Goal: Task Accomplishment & Management: Complete application form

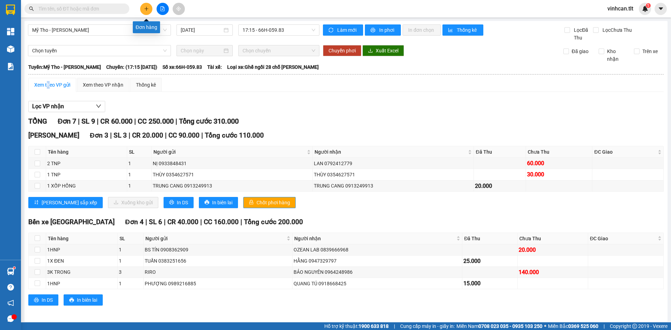
click at [148, 9] on icon "plus" at bounding box center [146, 8] width 4 height 0
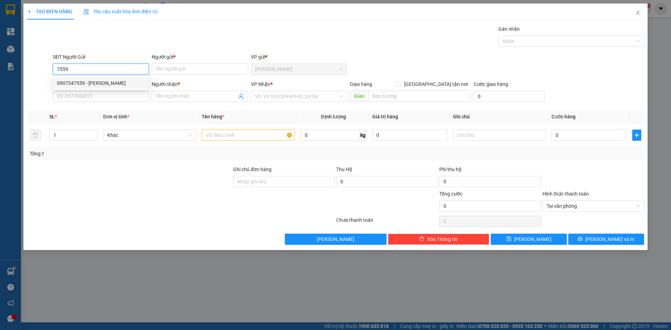
click at [102, 78] on div "0907347559 - [PERSON_NAME]" at bounding box center [101, 83] width 96 height 11
type input "0907347559"
type input "VŨ"
type input "0907347559"
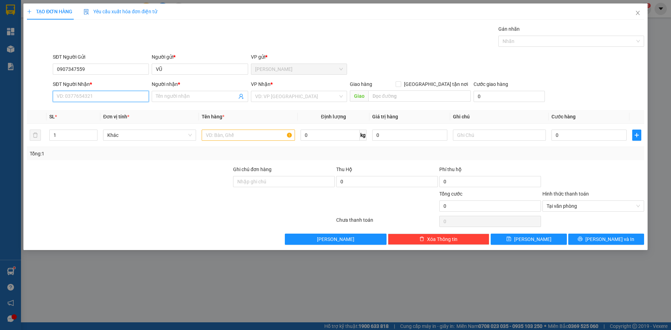
click at [101, 92] on input "SĐT Người Nhận *" at bounding box center [101, 96] width 96 height 11
click at [99, 121] on div "0907347559 - [PERSON_NAME]" at bounding box center [101, 122] width 88 height 8
type input "0907347559"
type input "VŨ"
click at [270, 94] on input "search" at bounding box center [296, 96] width 83 height 10
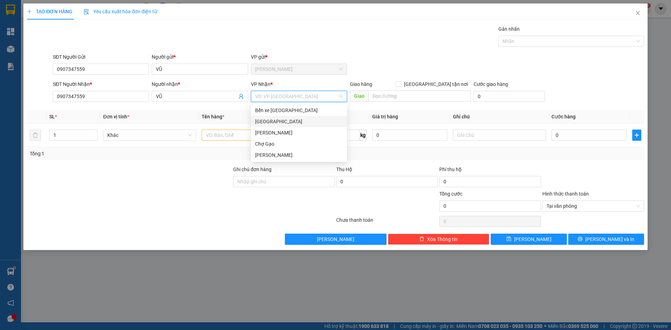
click at [270, 124] on div "[GEOGRAPHIC_DATA]" at bounding box center [299, 122] width 88 height 8
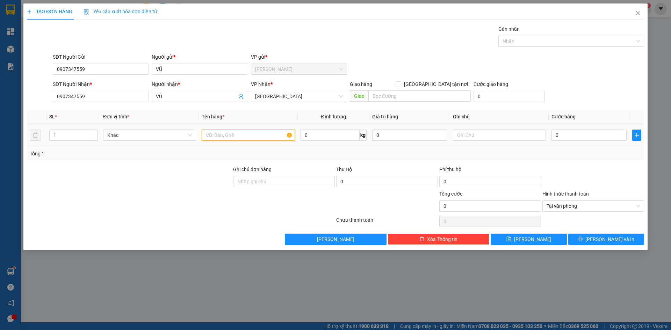
click at [222, 132] on input "text" at bounding box center [248, 135] width 93 height 11
paste input "Ô"
paste input "ỐP"
type input "1 XỐP TRONG"
click at [566, 132] on input "0" at bounding box center [589, 135] width 75 height 11
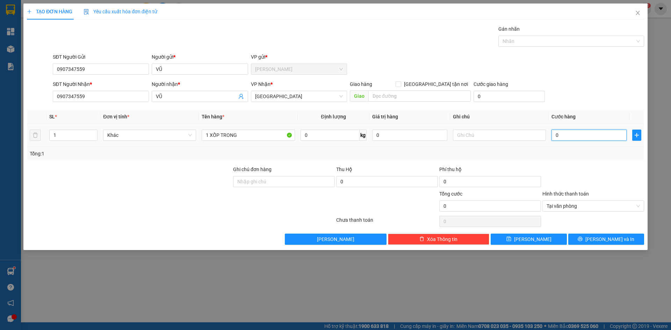
type input "2"
type input "20"
type input "20.000"
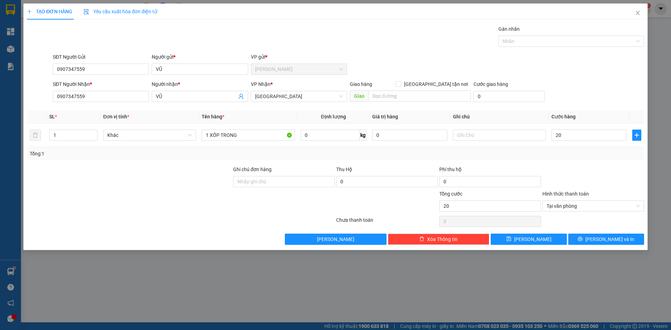
type input "20.000"
click at [612, 106] on div "Transit Pickup Surcharge Ids Transit Deliver Surcharge Ids Transit Deliver Surc…" at bounding box center [336, 135] width 618 height 220
type input "20.000"
click at [638, 244] on button "[PERSON_NAME] và In" at bounding box center [607, 239] width 76 height 11
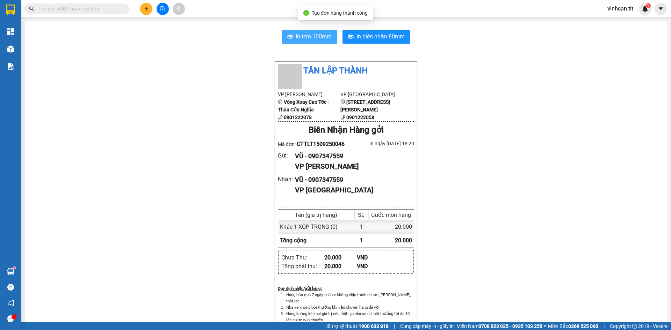
click at [296, 33] on span "In tem 100mm" at bounding box center [314, 36] width 36 height 9
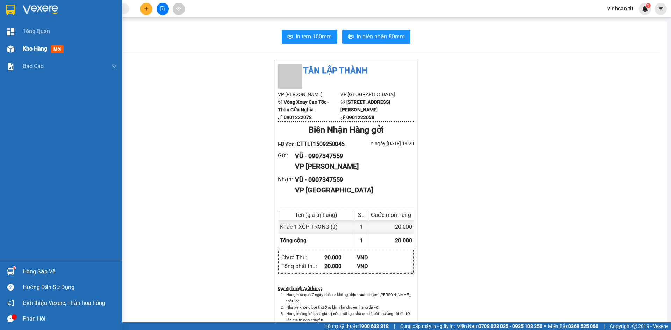
click at [18, 44] on div "Kho hàng mới" at bounding box center [61, 48] width 122 height 17
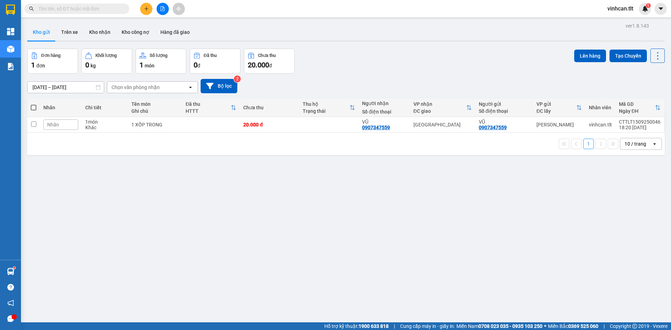
click at [31, 106] on th at bounding box center [33, 108] width 13 height 19
click at [36, 105] on label at bounding box center [34, 107] width 6 height 7
click at [34, 104] on input "checkbox" at bounding box center [34, 104] width 0 height 0
checkbox input "true"
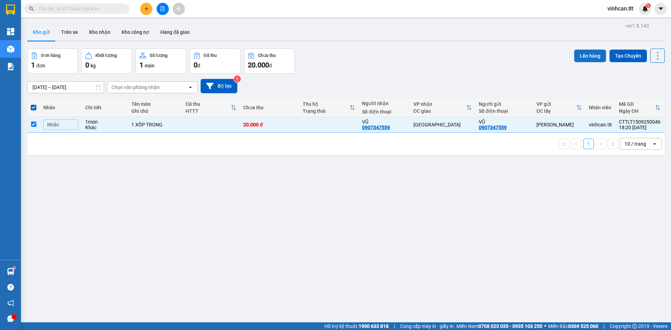
click at [583, 55] on button "Lên hàng" at bounding box center [591, 56] width 32 height 13
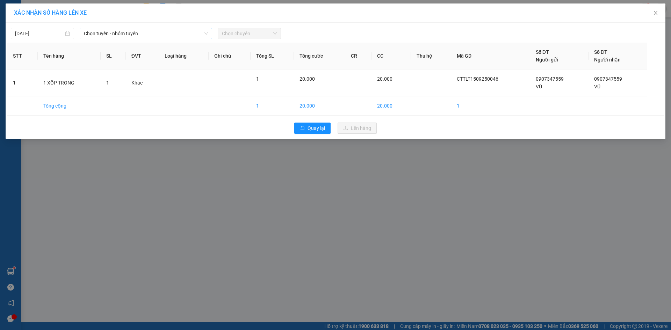
click at [127, 34] on span "Chọn tuyến - nhóm tuyến" at bounding box center [146, 33] width 124 height 10
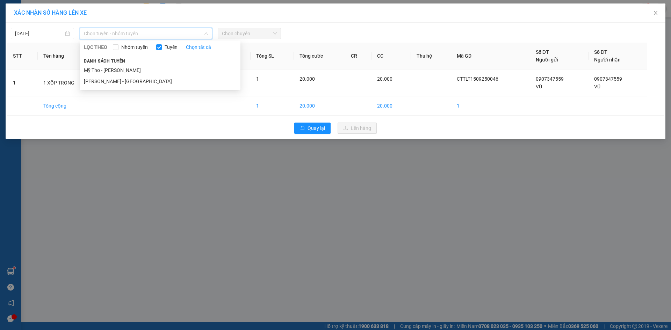
drag, startPoint x: 111, startPoint y: 65, endPoint x: 123, endPoint y: 61, distance: 12.5
click at [111, 64] on div "Danh sách tuyến Mỹ Tho - [GEOGRAPHIC_DATA][PERSON_NAME] - [GEOGRAPHIC_DATA]" at bounding box center [160, 72] width 161 height 30
click at [136, 69] on li "Mỹ Tho - [PERSON_NAME]" at bounding box center [160, 70] width 161 height 11
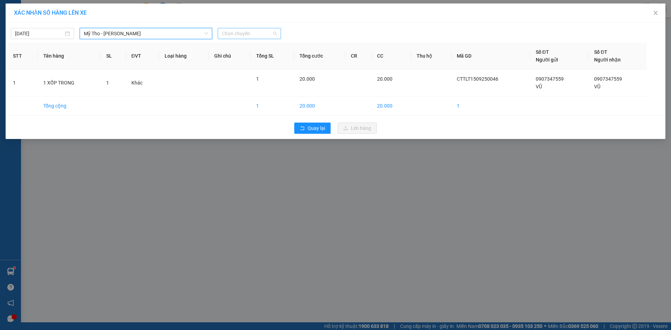
click at [266, 30] on span "Chọn chuyến" at bounding box center [249, 33] width 55 height 10
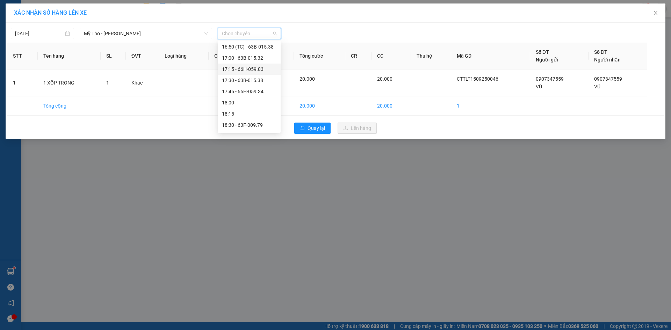
scroll to position [909, 0]
click at [249, 84] on div "18:00" at bounding box center [249, 89] width 63 height 11
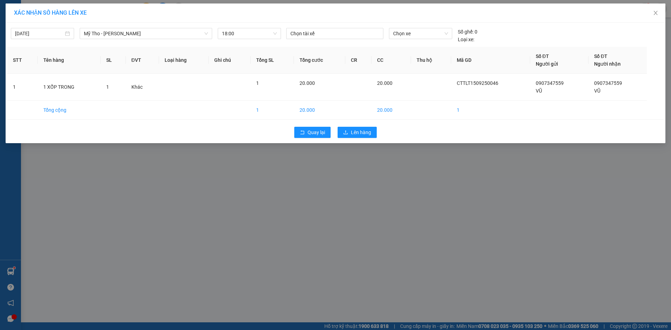
click at [397, 27] on div "[DATE] Mỹ Tho - [PERSON_NAME] LỌC THEO Nhóm tuyến Tuyến Chọn tất cả Danh sách t…" at bounding box center [335, 33] width 657 height 19
click at [405, 30] on span "Chọn xe" at bounding box center [420, 33] width 55 height 10
type input "977"
click at [266, 30] on span "18:00" at bounding box center [249, 33] width 55 height 10
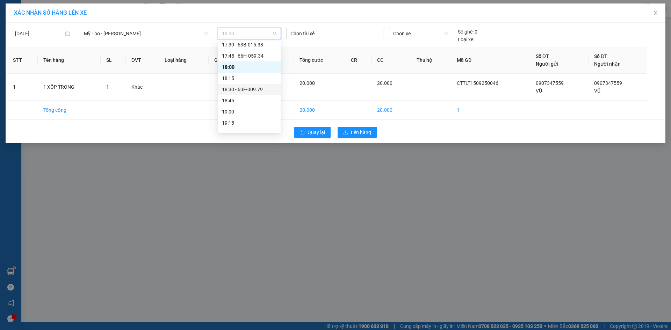
scroll to position [944, 0]
click at [245, 89] on div "18:45" at bounding box center [249, 88] width 55 height 8
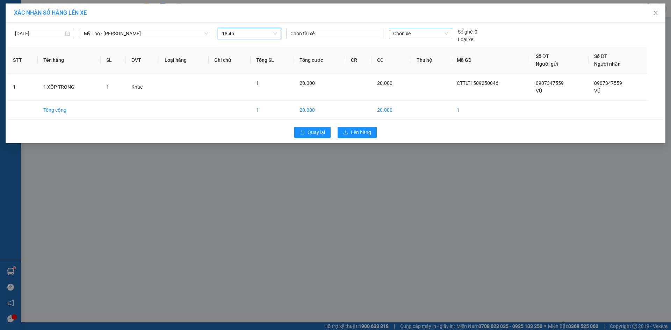
click at [410, 24] on div "[DATE] Mỹ Tho - [GEOGRAPHIC_DATA] LỌC THEO Nhóm tuyến Tuyến Chọn tất cả Danh sá…" at bounding box center [336, 83] width 660 height 121
drag, startPoint x: 410, startPoint y: 28, endPoint x: 411, endPoint y: 33, distance: 4.9
click at [411, 33] on div "[DATE] Mỹ Tho - [PERSON_NAME] LỌC THEO Nhóm tuyến Tuyến Chọn tất cả Danh sách t…" at bounding box center [335, 33] width 657 height 19
click at [411, 33] on span "Chọn xe" at bounding box center [420, 33] width 55 height 10
type input "977"
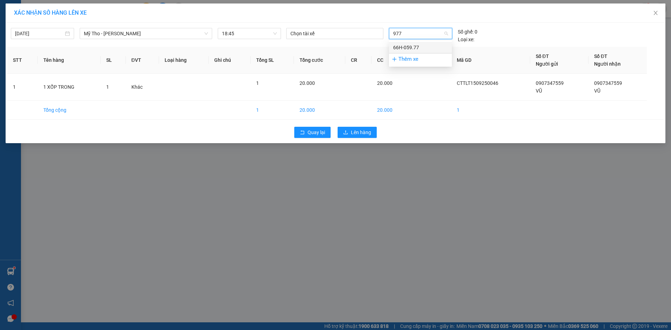
click at [420, 50] on div "66H-059.77" at bounding box center [420, 48] width 55 height 8
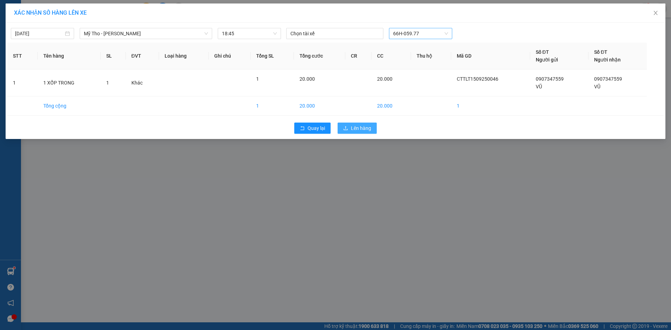
click at [360, 131] on span "Lên hàng" at bounding box center [361, 128] width 20 height 8
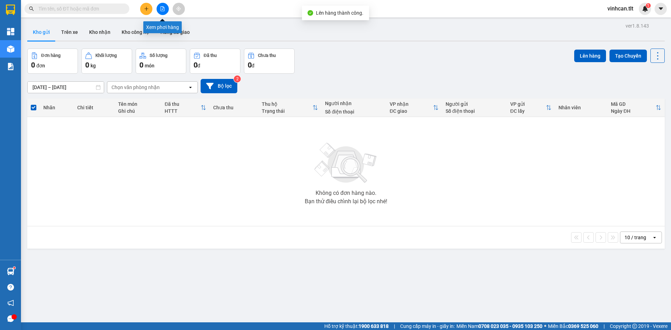
click at [161, 8] on icon "file-add" at bounding box center [162, 8] width 5 height 5
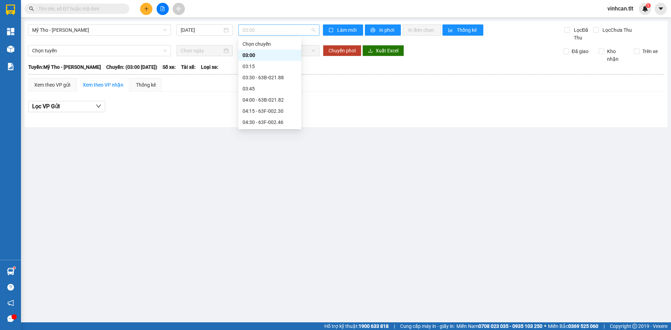
click at [276, 30] on span "03:00" at bounding box center [279, 30] width 73 height 10
click at [276, 87] on div "18:45" at bounding box center [270, 85] width 55 height 8
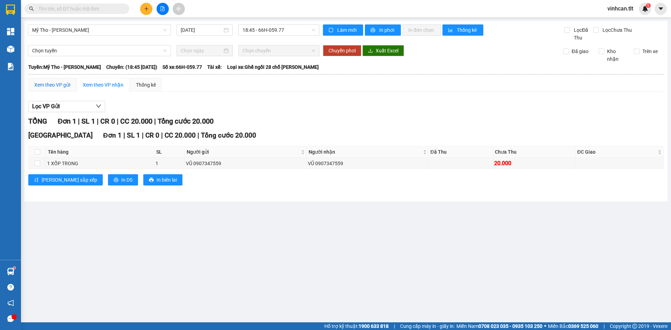
click at [47, 86] on div "Xem theo VP gửi" at bounding box center [52, 85] width 36 height 8
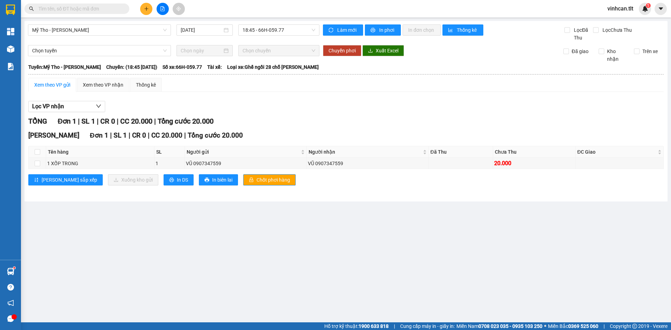
click at [233, 173] on div "Cao Tốc Đơn 1 | SL 1 | CR 0 | CC 20.000 | Tổng cước 20.000 Tên hàng SL Người gử…" at bounding box center [346, 160] width 636 height 60
click at [257, 183] on span "Chốt phơi hàng" at bounding box center [274, 180] width 34 height 8
drag, startPoint x: 234, startPoint y: 183, endPoint x: 231, endPoint y: 131, distance: 51.5
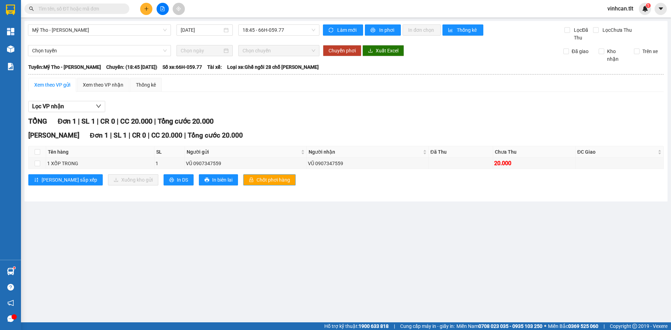
click at [257, 182] on span "Chốt phơi hàng" at bounding box center [274, 180] width 34 height 8
click at [151, 15] on div "Kết quả tìm kiếm ( 0 ) Bộ lọc No Data vinhcan.tlt 1" at bounding box center [335, 8] width 671 height 17
click at [150, 14] on div at bounding box center [162, 9] width 52 height 12
click at [150, 10] on button at bounding box center [146, 9] width 12 height 12
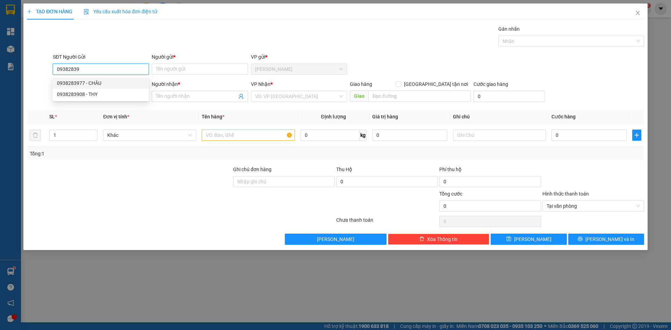
click at [110, 84] on div "0938283977 - CHÂU" at bounding box center [101, 83] width 88 height 8
type input "0938283977"
type input "CHÂU"
type input "0938283977"
click at [110, 95] on input "SĐT Người Nhận *" at bounding box center [101, 96] width 96 height 11
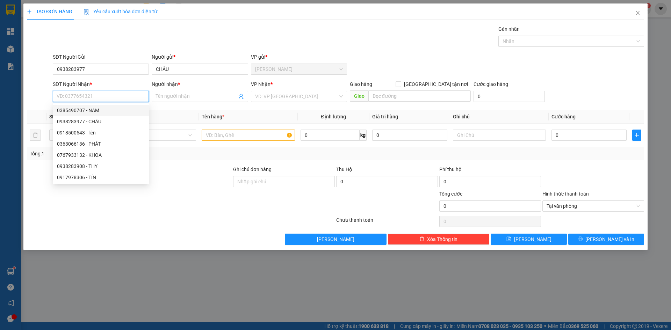
click at [106, 112] on div "0385490707 - NAM" at bounding box center [101, 111] width 88 height 8
type input "0385490707"
type input "NAM"
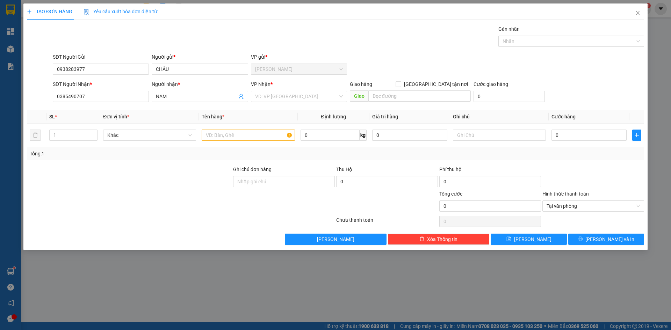
click at [269, 88] on div "VP Nhận *" at bounding box center [299, 85] width 96 height 10
click at [271, 98] on input "search" at bounding box center [296, 96] width 83 height 10
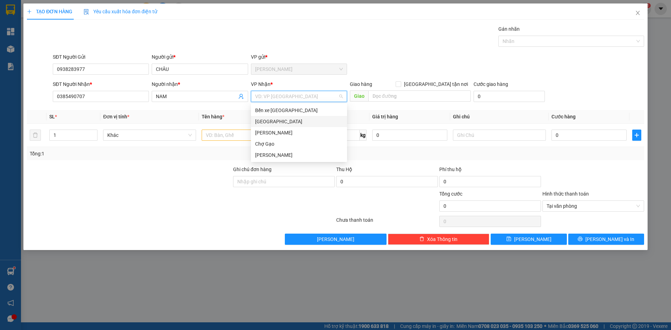
click at [265, 124] on div "[GEOGRAPHIC_DATA]" at bounding box center [299, 122] width 88 height 8
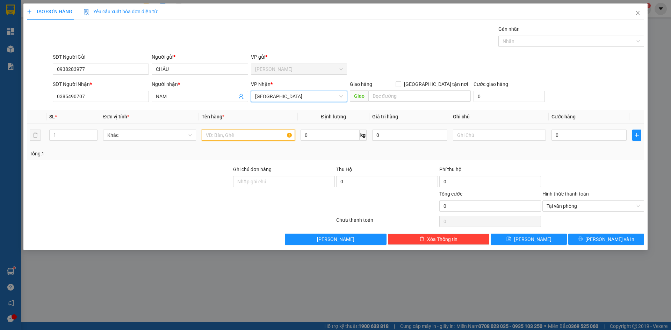
click at [264, 138] on input "text" at bounding box center [248, 135] width 93 height 11
type input "2 TNP"
click at [573, 136] on input "0" at bounding box center [589, 135] width 75 height 11
type input "6"
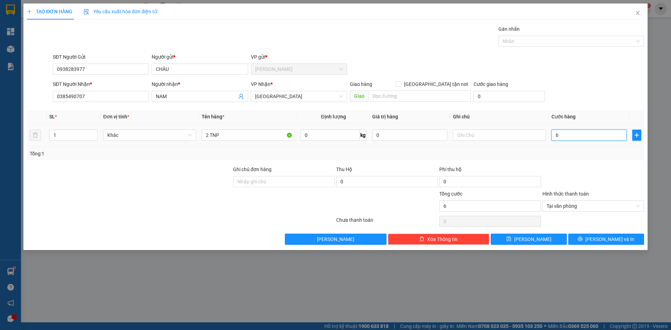
type input "60"
type input "60.000"
click at [627, 238] on button "[PERSON_NAME] và In" at bounding box center [607, 239] width 76 height 11
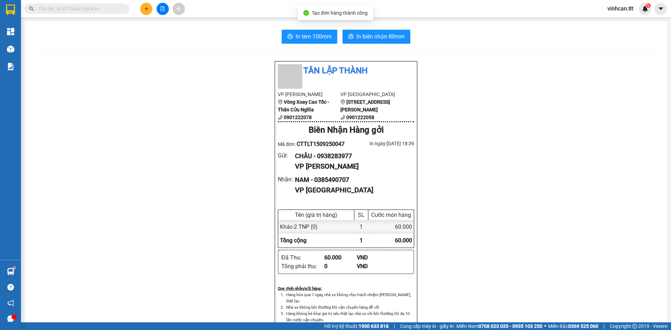
click at [361, 44] on div "In tem 100mm In biên nhận 80mm Tân Lập Thành VP Cao Tốc Vòng Xoay Cao Tốc - Thâ…" at bounding box center [346, 304] width 643 height 566
click at [361, 38] on span "In biên nhận 80mm" at bounding box center [381, 36] width 48 height 9
drag, startPoint x: 318, startPoint y: 155, endPoint x: 360, endPoint y: 154, distance: 41.6
click at [360, 154] on div "CHÂU - 0938283977" at bounding box center [352, 156] width 114 height 10
drag, startPoint x: 317, startPoint y: 157, endPoint x: 350, endPoint y: 161, distance: 32.7
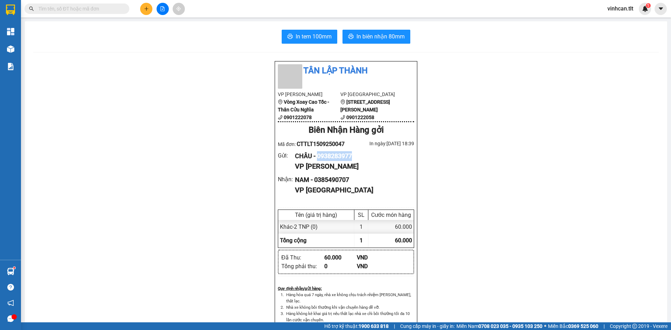
click at [368, 157] on div "CHÂU - 0938283977" at bounding box center [352, 156] width 114 height 10
copy div "0938283977"
click at [148, 10] on button at bounding box center [146, 9] width 12 height 12
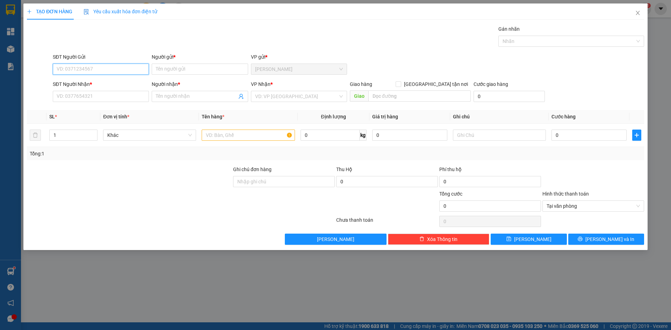
paste input "0938283977"
type input "0938283977"
drag, startPoint x: 114, startPoint y: 74, endPoint x: 112, endPoint y: 87, distance: 12.9
click at [113, 85] on div "0938283977 - CHÂU" at bounding box center [101, 83] width 88 height 8
type input "CHÂU"
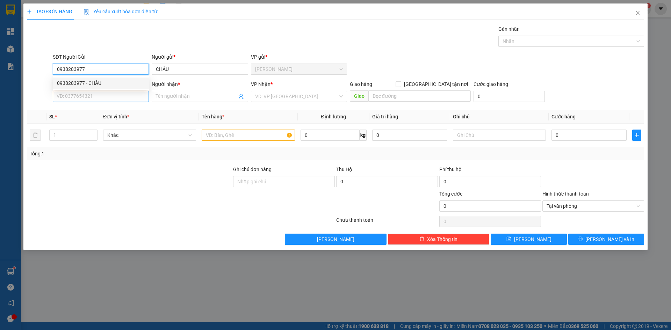
type input "0938283977"
click at [107, 100] on input "SĐT Người Nhận *" at bounding box center [101, 96] width 96 height 11
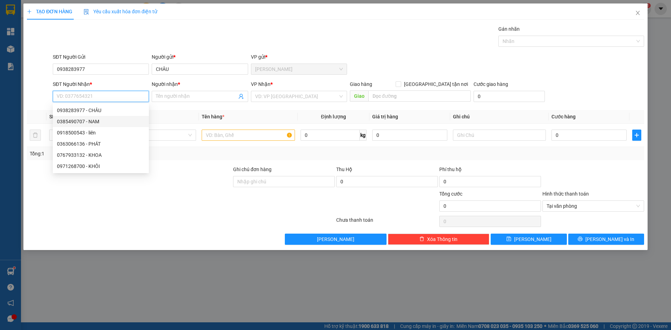
click at [117, 127] on div "0385490707 - NAM" at bounding box center [101, 121] width 96 height 11
type input "0385490707"
type input "NAM"
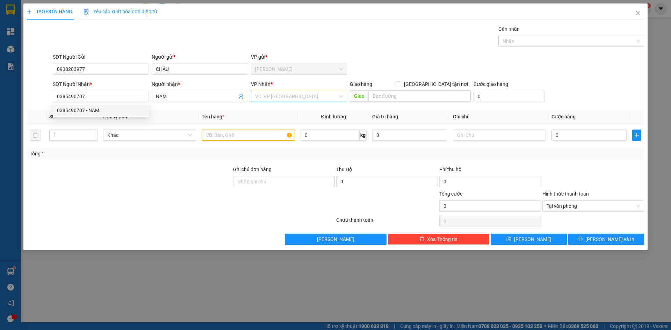
click at [258, 98] on input "search" at bounding box center [296, 96] width 83 height 10
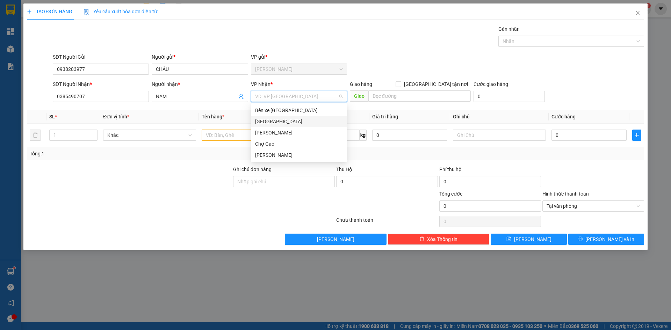
click at [257, 117] on div "[GEOGRAPHIC_DATA]" at bounding box center [299, 121] width 96 height 11
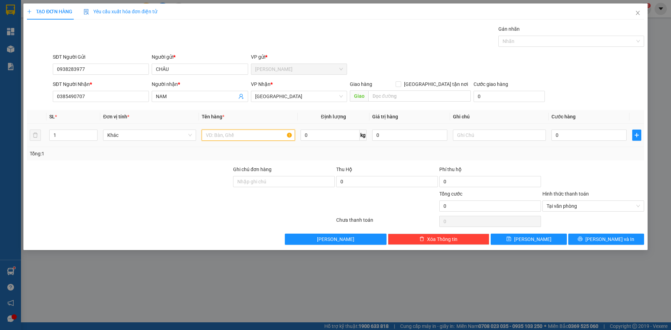
drag, startPoint x: 239, startPoint y: 131, endPoint x: 243, endPoint y: 127, distance: 5.4
click at [239, 131] on input "text" at bounding box center [248, 135] width 93 height 11
type input "2 TNP"
click at [602, 135] on input "0" at bounding box center [589, 135] width 75 height 11
type input "6"
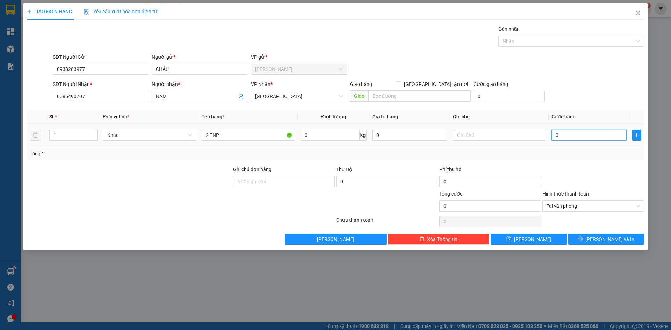
type input "6"
type input "60"
type input "60.000"
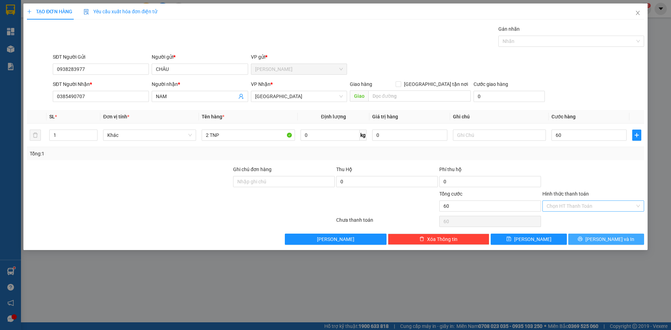
type input "60.000"
click at [614, 236] on span "[PERSON_NAME] và In" at bounding box center [610, 240] width 49 height 8
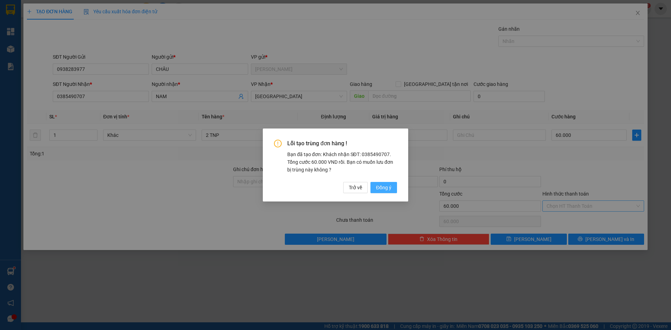
click at [383, 188] on span "Đồng ý" at bounding box center [383, 188] width 15 height 8
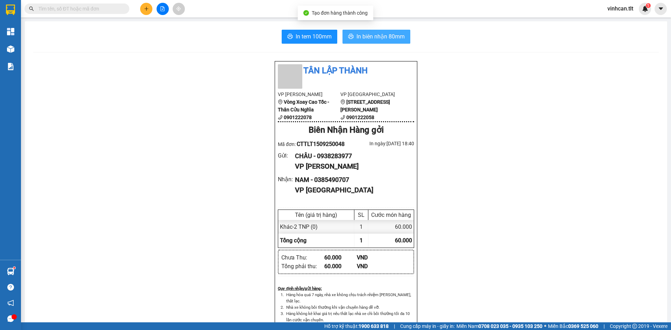
click at [375, 34] on span "In biên nhận 80mm" at bounding box center [381, 36] width 48 height 9
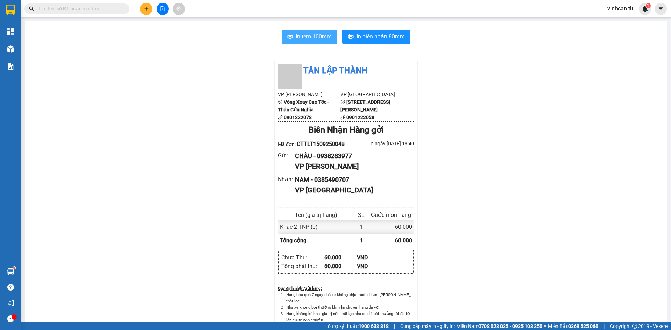
click at [331, 39] on button "In tem 100mm" at bounding box center [310, 37] width 56 height 14
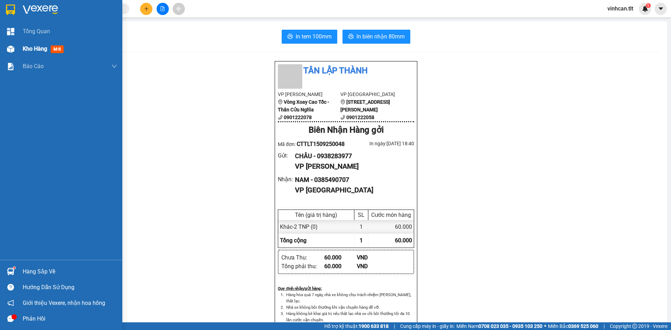
click at [15, 50] on div at bounding box center [11, 49] width 12 height 12
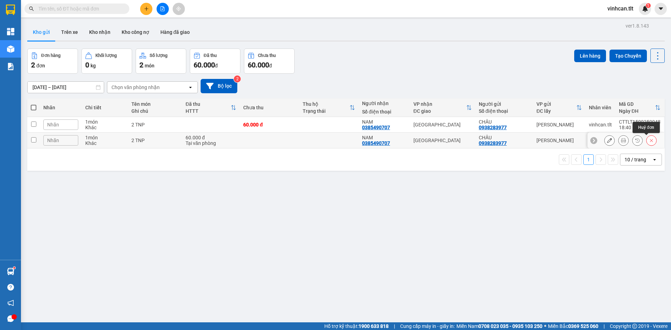
click at [647, 144] on button at bounding box center [652, 141] width 10 height 12
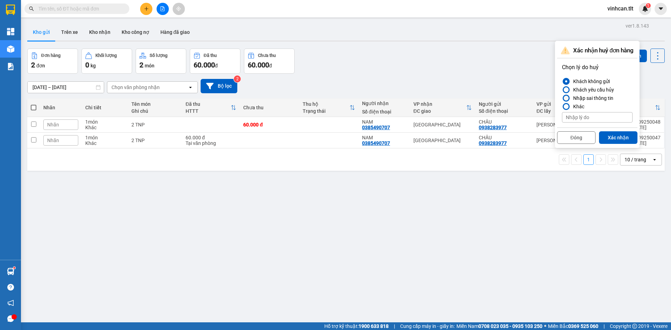
click at [568, 101] on div at bounding box center [566, 98] width 7 height 7
click at [562, 98] on input "Nhập sai thông tin" at bounding box center [562, 98] width 0 height 0
click at [620, 134] on button "Xác nhận" at bounding box center [618, 137] width 38 height 13
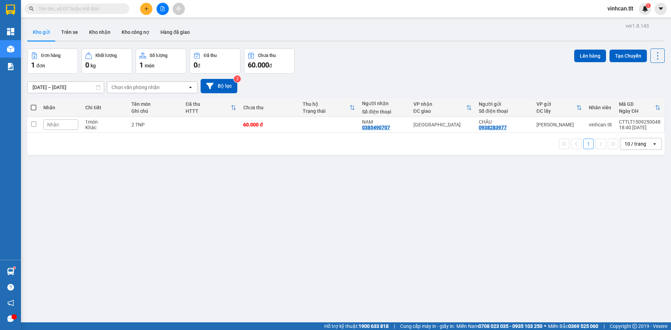
click at [34, 110] on span at bounding box center [34, 108] width 6 height 6
click at [34, 104] on input "checkbox" at bounding box center [34, 104] width 0 height 0
checkbox input "true"
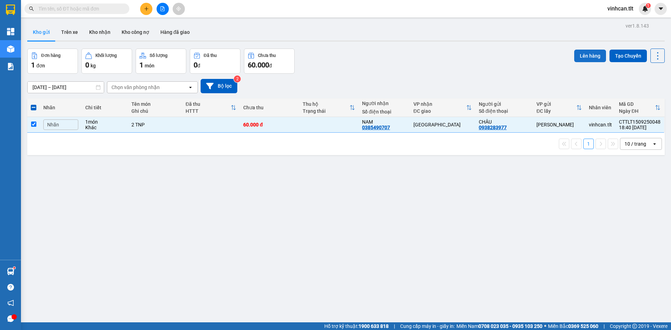
click at [578, 51] on button "Lên hàng" at bounding box center [591, 56] width 32 height 13
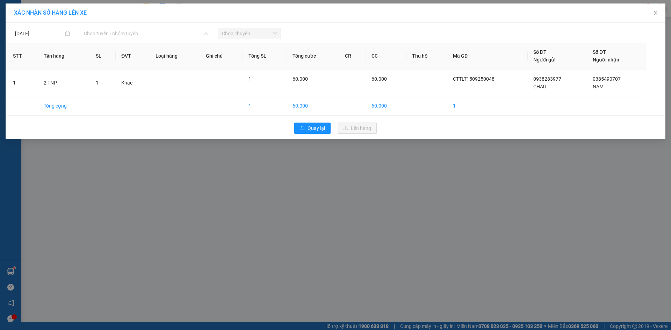
click at [129, 39] on div "Chọn tuyến - nhóm tuyến" at bounding box center [146, 33] width 133 height 11
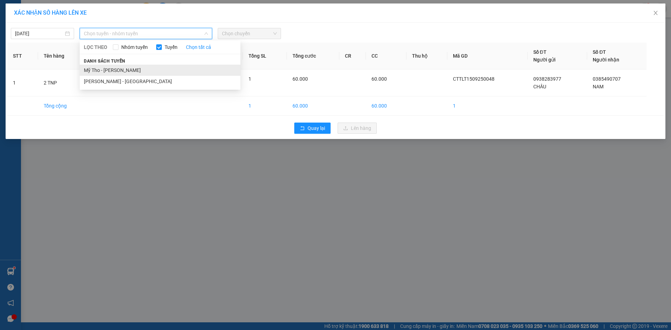
click at [125, 68] on li "Mỹ Tho - [PERSON_NAME]" at bounding box center [160, 70] width 161 height 11
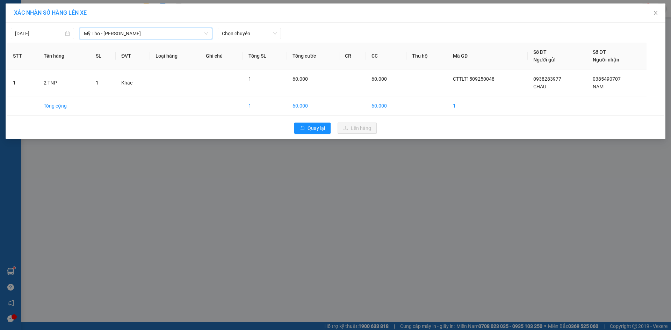
click at [251, 43] on th "Tổng SL" at bounding box center [265, 56] width 44 height 27
click at [255, 29] on span "Chọn chuyến" at bounding box center [249, 33] width 55 height 10
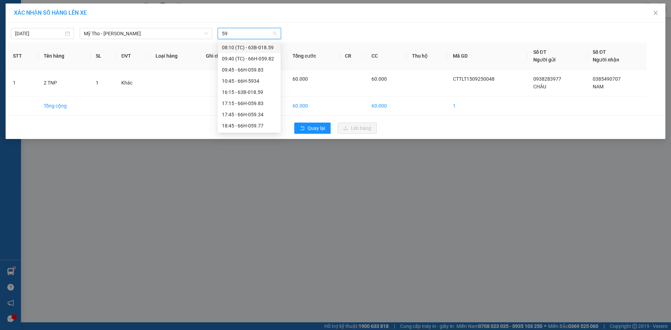
type input "593"
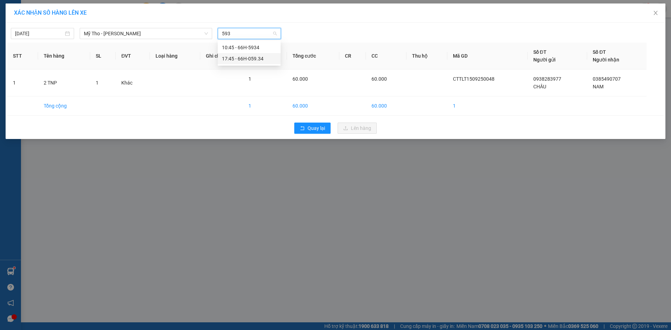
drag, startPoint x: 262, startPoint y: 63, endPoint x: 273, endPoint y: 71, distance: 14.4
click at [262, 63] on div "17:45 - 66H-059.34" at bounding box center [249, 58] width 63 height 11
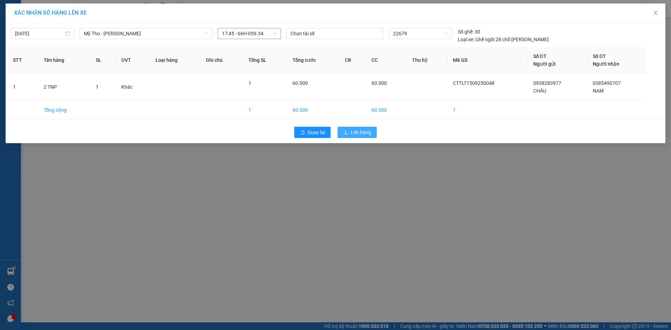
click at [355, 138] on div "Quay lại Lên hàng" at bounding box center [335, 132] width 657 height 18
click at [355, 136] on span "Lên hàng" at bounding box center [361, 133] width 20 height 8
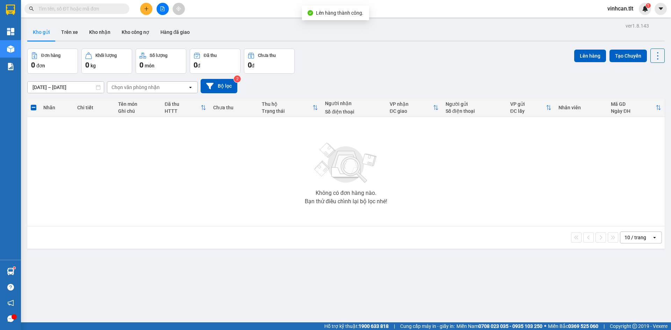
click at [159, 9] on button at bounding box center [163, 9] width 12 height 12
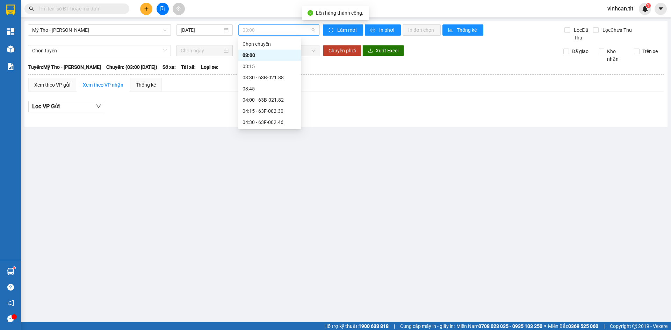
click at [284, 29] on span "03:00" at bounding box center [279, 30] width 73 height 10
type input "593"
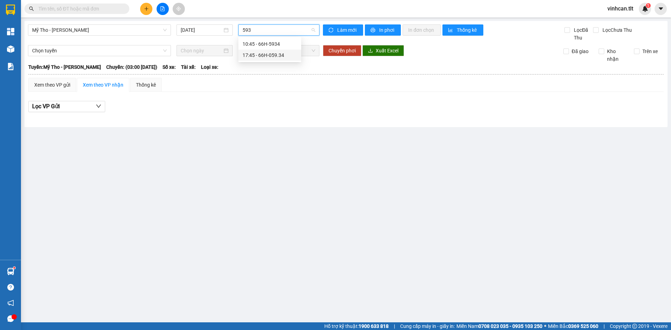
click at [285, 55] on div "17:45 - 66H-059.34" at bounding box center [270, 55] width 55 height 8
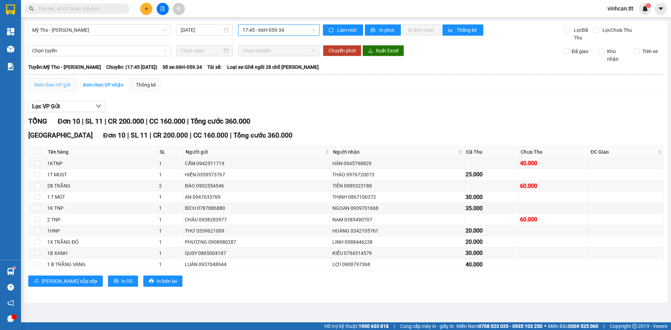
click at [64, 91] on div "Xem theo VP gửi" at bounding box center [52, 85] width 48 height 14
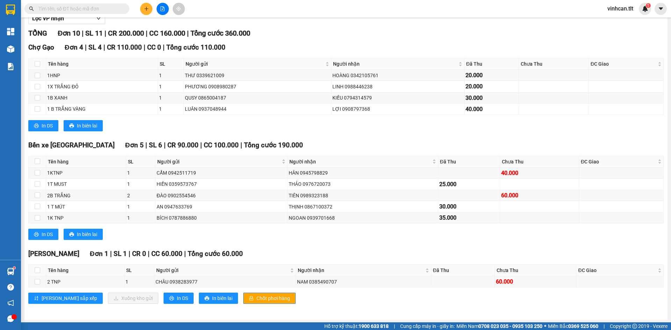
scroll to position [89, 0]
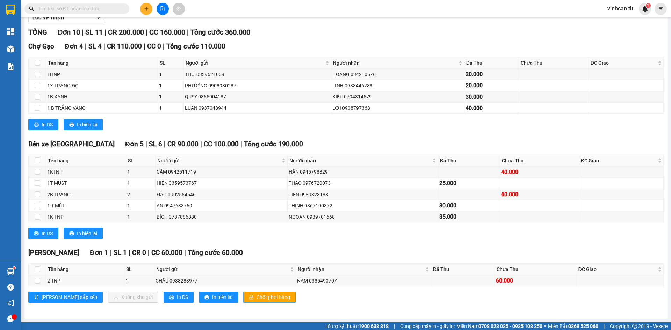
click at [243, 292] on button "Chốt phơi hàng" at bounding box center [269, 297] width 52 height 11
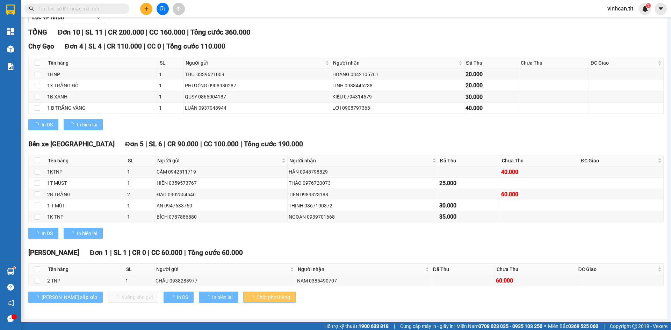
click at [243, 292] on button "Chốt phơi hàng" at bounding box center [269, 297] width 52 height 11
click at [243, 293] on button "Chốt phơi hàng" at bounding box center [269, 297] width 52 height 11
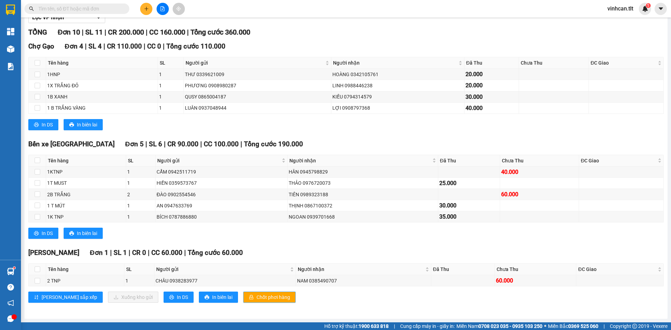
click at [243, 293] on button "Chốt phơi hàng" at bounding box center [269, 297] width 52 height 11
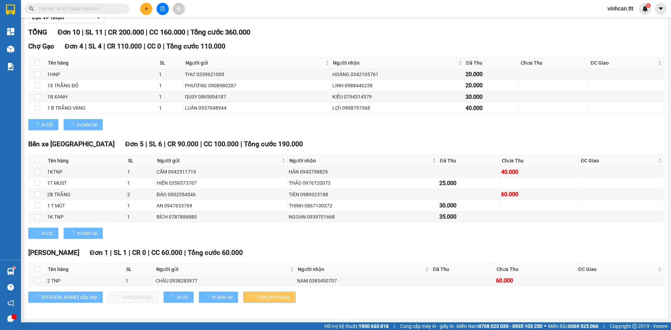
click at [243, 293] on button "Chốt phơi hàng" at bounding box center [269, 297] width 52 height 11
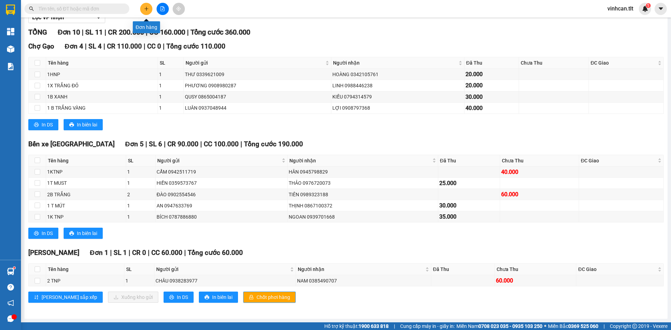
click at [152, 11] on button at bounding box center [146, 9] width 12 height 12
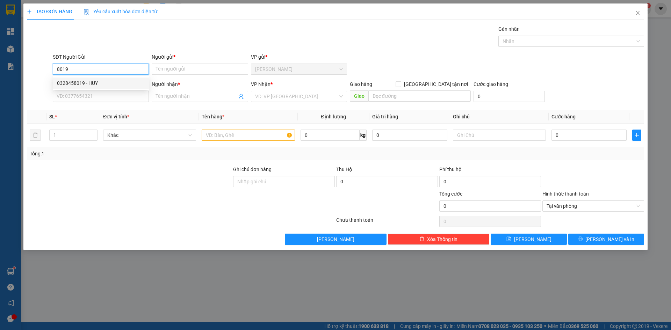
click at [91, 85] on div "0328458019 - HUY" at bounding box center [101, 83] width 88 height 8
type input "0328458019"
type input "HUY"
type input "0328458019"
click at [90, 92] on input "SĐT Người Nhận *" at bounding box center [101, 96] width 96 height 11
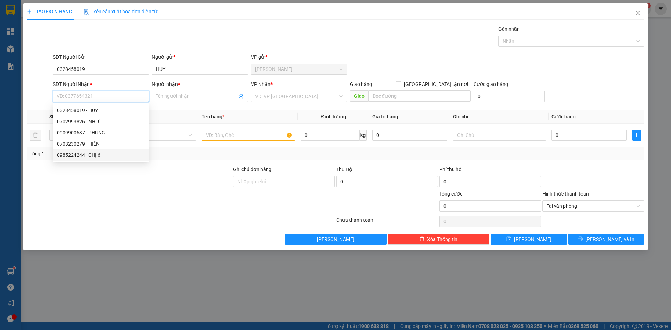
click at [99, 156] on div "0985224244 - CHỊ 6" at bounding box center [101, 155] width 88 height 8
type input "0985224244"
type input "CHỊ 6"
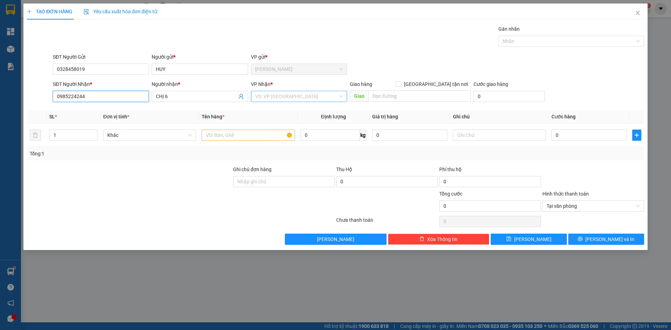
click at [305, 102] on div "VD: VP [GEOGRAPHIC_DATA]" at bounding box center [299, 96] width 96 height 11
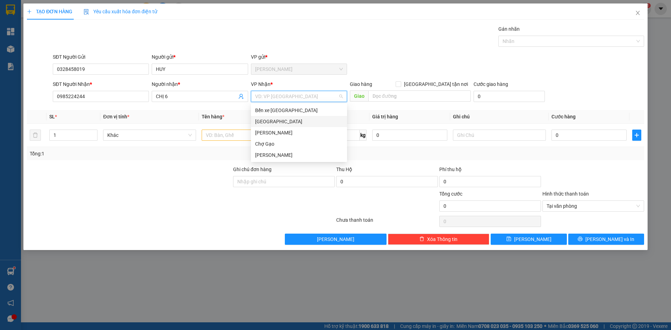
click at [281, 123] on div "[GEOGRAPHIC_DATA]" at bounding box center [299, 122] width 88 height 8
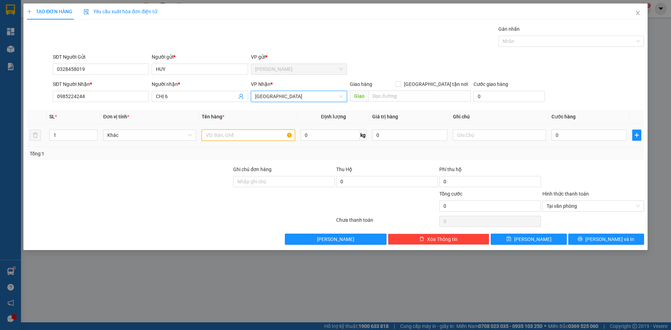
click at [235, 134] on input "text" at bounding box center [248, 135] width 93 height 11
type input "2 TX"
click at [582, 134] on input "0" at bounding box center [589, 135] width 75 height 11
type input "8"
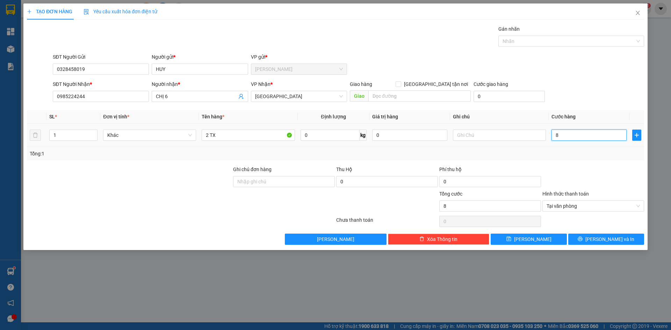
type input "80"
type input "80.000"
click at [617, 88] on div "SĐT Người Nhận * 0985224244 Người nhận * CHỊ 6 VP Nhận * [GEOGRAPHIC_DATA] Giao…" at bounding box center [348, 92] width 594 height 24
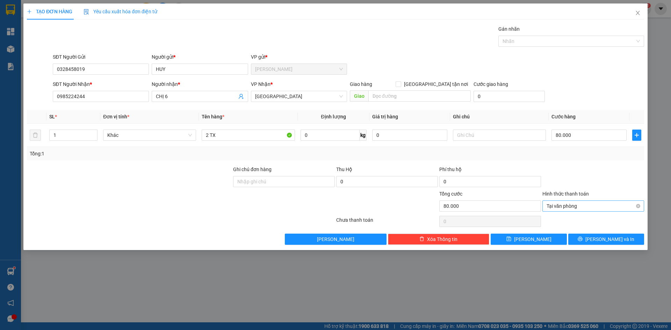
type input "80.000"
click at [634, 243] on button "[PERSON_NAME] và In" at bounding box center [607, 239] width 76 height 11
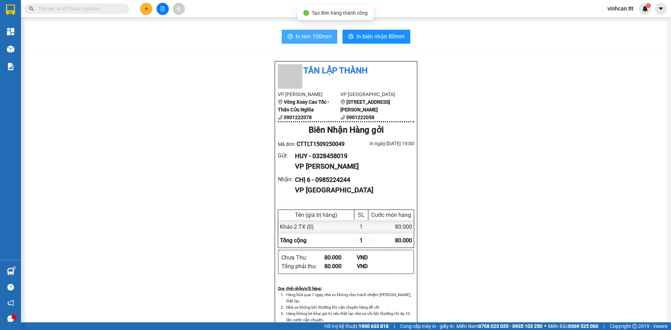
click at [321, 34] on span "In tem 100mm" at bounding box center [314, 36] width 36 height 9
click at [154, 6] on div at bounding box center [162, 9] width 52 height 12
click at [147, 10] on icon "plus" at bounding box center [146, 8] width 5 height 5
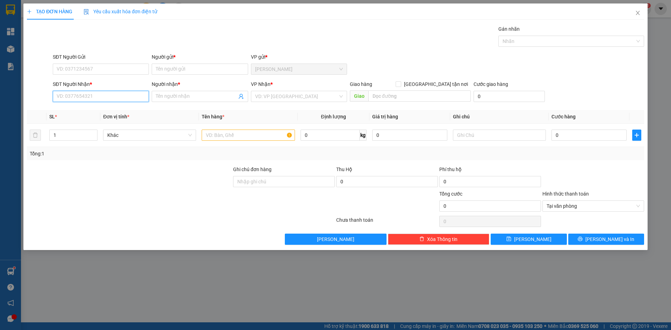
click at [87, 93] on input "SĐT Người Nhận *" at bounding box center [101, 96] width 96 height 11
click at [88, 67] on input "SĐT Người Gửi" at bounding box center [101, 69] width 96 height 11
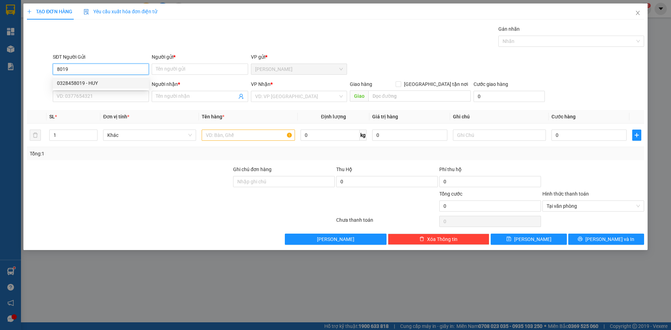
click at [92, 83] on div "0328458019 - HUY" at bounding box center [101, 83] width 88 height 8
type input "0328458019"
type input "HUY"
type input "0328458019"
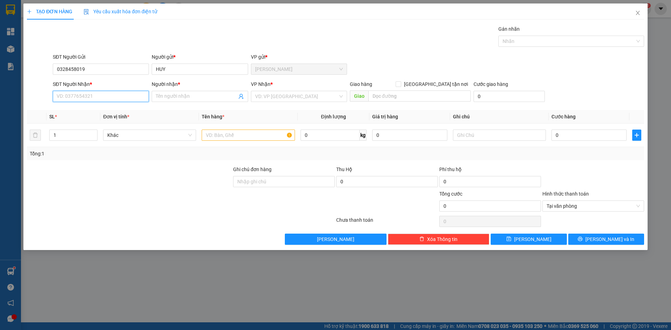
click at [91, 98] on input "SĐT Người Nhận *" at bounding box center [101, 96] width 96 height 11
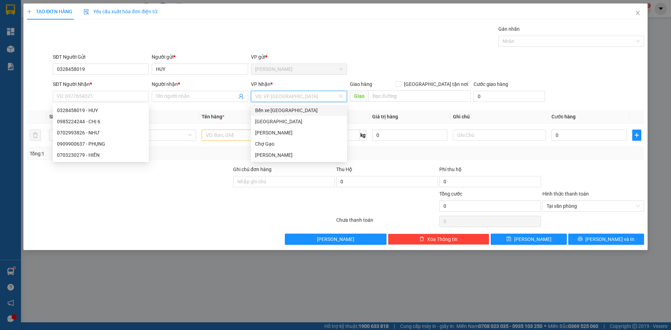
click at [265, 100] on input "search" at bounding box center [296, 96] width 83 height 10
click at [76, 87] on div "SĐT Người Nhận *" at bounding box center [101, 84] width 96 height 8
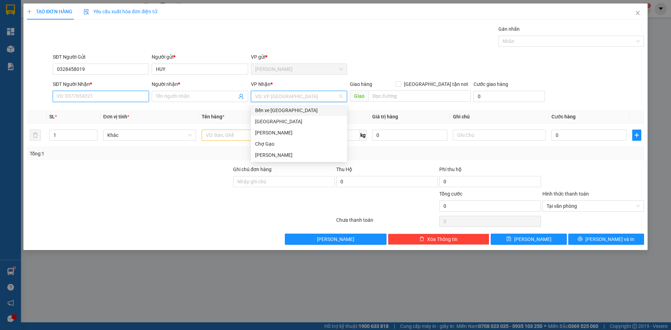
click at [76, 91] on input "SĐT Người Nhận *" at bounding box center [101, 96] width 96 height 11
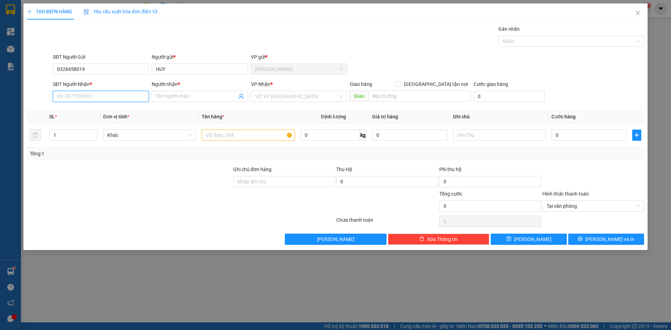
click at [76, 95] on input "SĐT Người Nhận *" at bounding box center [101, 96] width 96 height 11
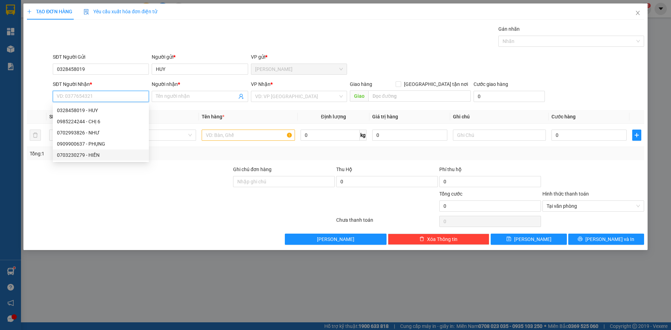
click at [132, 155] on div "0703230279 - HIỀN" at bounding box center [101, 155] width 88 height 8
type input "0703230279"
type input "HIỀN"
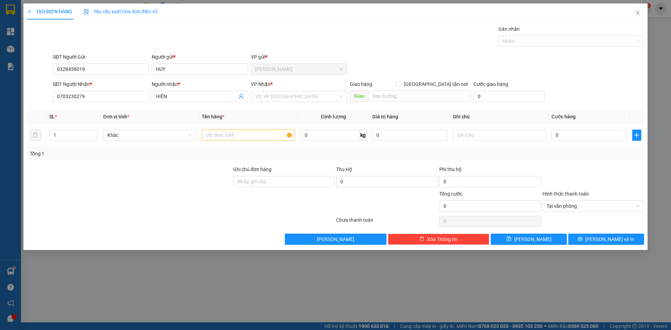
click at [305, 104] on div "VP Nhận * VD: VP [GEOGRAPHIC_DATA]" at bounding box center [299, 92] width 96 height 24
click at [305, 103] on div "VP Nhận * VD: VP [GEOGRAPHIC_DATA]" at bounding box center [299, 92] width 96 height 24
click at [305, 101] on input "search" at bounding box center [296, 96] width 83 height 10
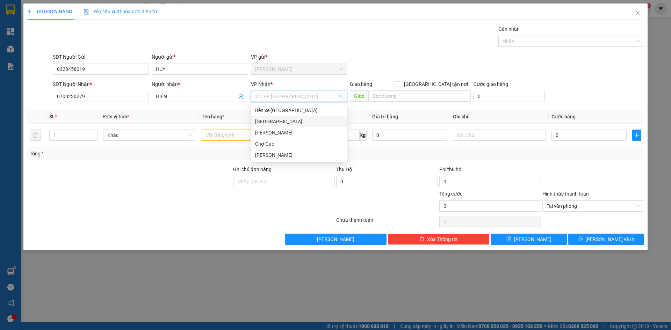
click at [269, 124] on div "[GEOGRAPHIC_DATA]" at bounding box center [299, 122] width 88 height 8
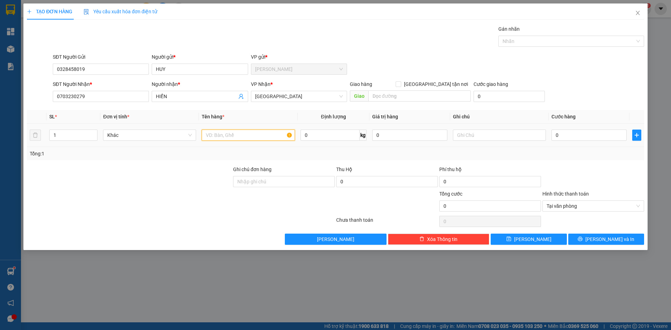
click at [250, 131] on input "text" at bounding box center [248, 135] width 93 height 11
type input "1"
type input "2"
type input "1 TX"
click at [573, 133] on input "0" at bounding box center [589, 135] width 75 height 11
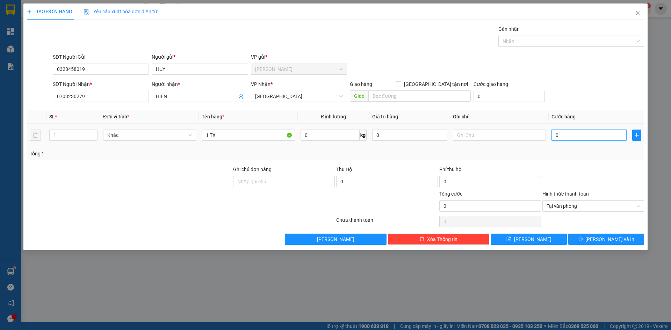
type input "4"
type input "40"
type input "40.000"
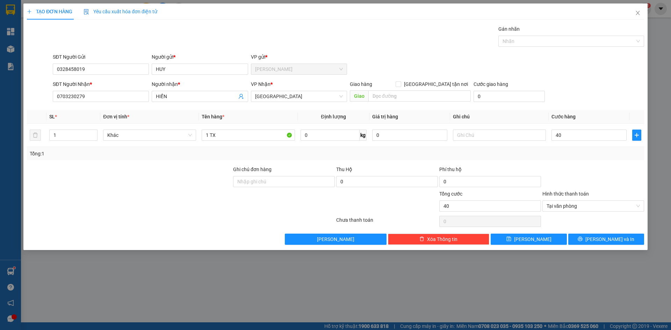
type input "40.000"
click at [577, 100] on div "SĐT Người Nhận * 0703230279 Người nhận * HIỀN VP Nhận * [GEOGRAPHIC_DATA] Giao …" at bounding box center [348, 92] width 594 height 24
type input "40.000"
click at [626, 235] on button "[PERSON_NAME] và In" at bounding box center [607, 239] width 76 height 11
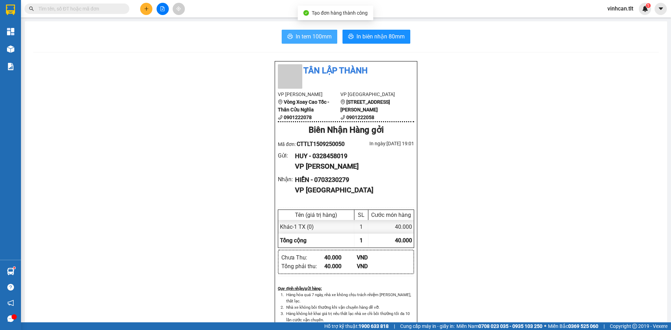
click at [323, 32] on span "In tem 100mm" at bounding box center [314, 36] width 36 height 9
click at [140, 10] on div at bounding box center [162, 9] width 52 height 12
click at [145, 9] on button at bounding box center [146, 9] width 12 height 12
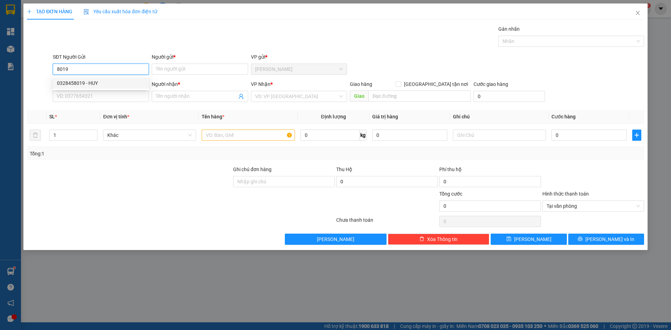
click at [108, 86] on div "0328458019 - HUY" at bounding box center [101, 83] width 88 height 8
type input "0328458019"
type input "HUY"
type input "0328458019"
click at [102, 98] on input "SĐT Người Nhận *" at bounding box center [101, 96] width 96 height 11
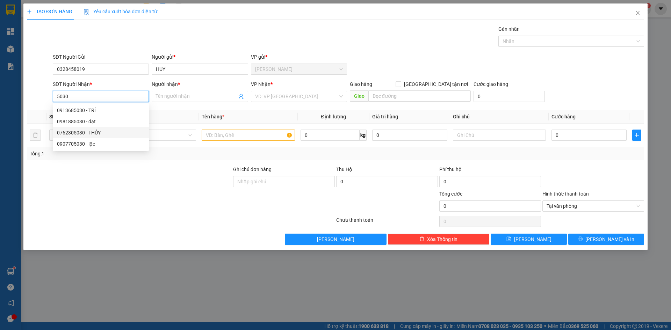
click at [89, 134] on div "0762305030 - THỦY" at bounding box center [101, 133] width 88 height 8
type input "0762305030"
type input "THỦY"
type input "0762305030"
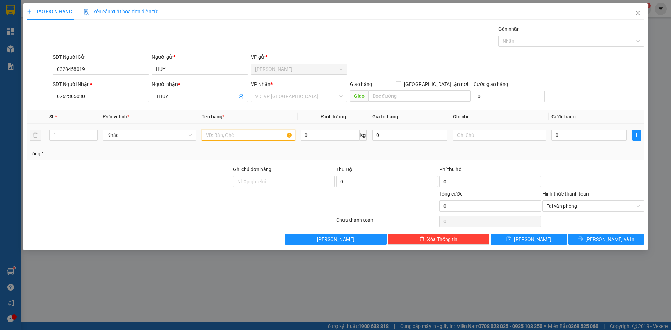
click at [240, 134] on input "text" at bounding box center [248, 135] width 93 height 11
type input "1 TX"
click at [592, 140] on input "0" at bounding box center [589, 135] width 75 height 11
type input "4"
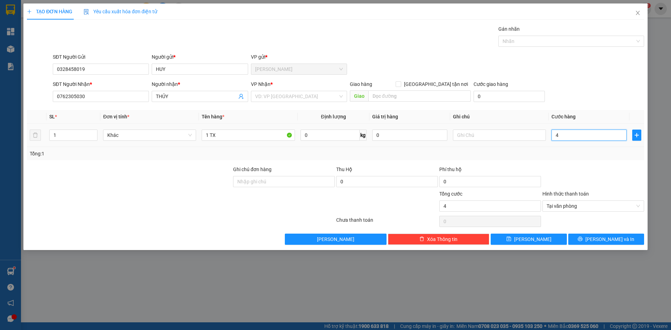
type input "40"
click at [641, 207] on div "Tại văn phòng" at bounding box center [594, 206] width 102 height 11
type input "40.000"
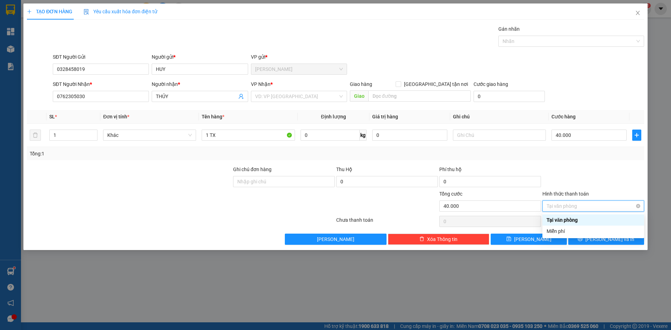
click at [639, 204] on span "Tại văn phòng" at bounding box center [593, 206] width 93 height 10
type input "40.000"
click at [631, 169] on div at bounding box center [593, 178] width 103 height 24
click at [620, 238] on span "[PERSON_NAME] và In" at bounding box center [610, 240] width 49 height 8
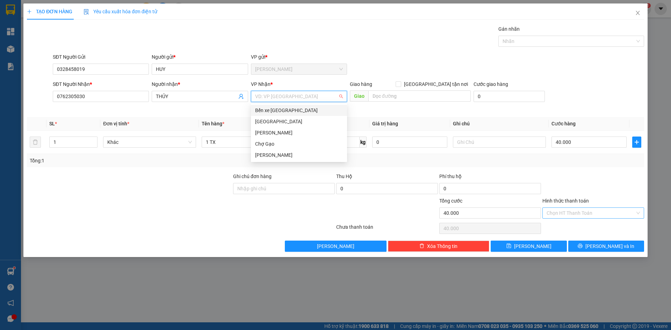
click at [275, 92] on input "search" at bounding box center [296, 96] width 83 height 10
click at [272, 120] on div "[GEOGRAPHIC_DATA]" at bounding box center [299, 122] width 88 height 8
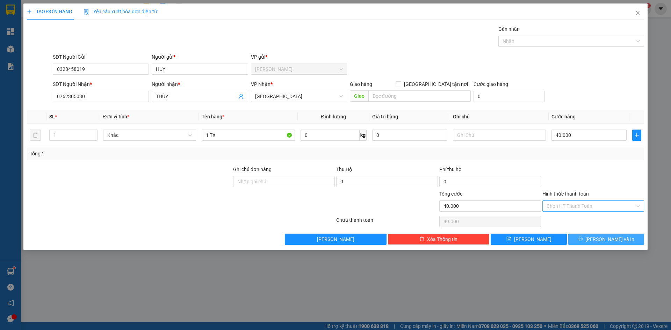
click at [587, 236] on button "[PERSON_NAME] và In" at bounding box center [607, 239] width 76 height 11
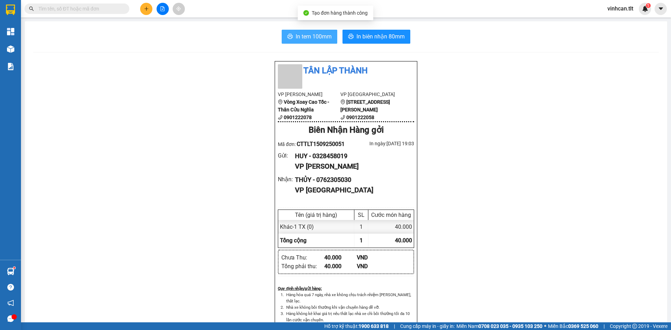
click at [304, 37] on span "In tem 100mm" at bounding box center [314, 36] width 36 height 9
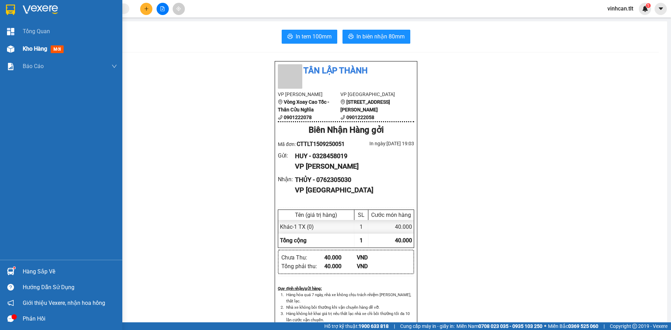
click at [3, 48] on div "Kho hàng mới" at bounding box center [61, 48] width 122 height 17
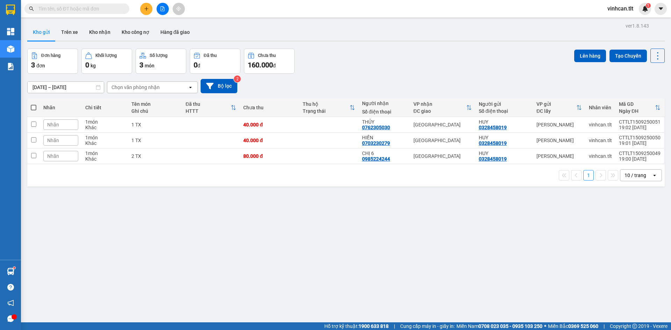
click at [147, 9] on icon "plus" at bounding box center [146, 8] width 5 height 5
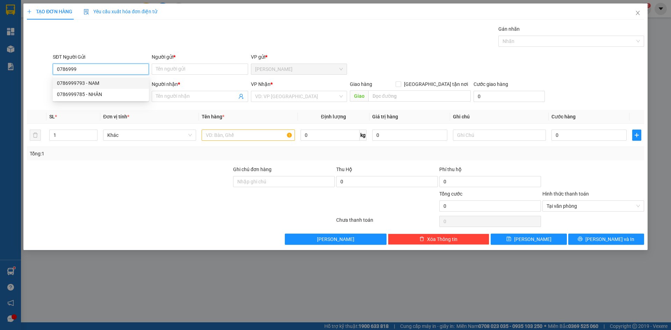
click at [101, 83] on div "0786999793 - NAM" at bounding box center [101, 83] width 88 height 8
type input "0786999793"
type input "NAM"
type input "0786999793"
click at [109, 95] on input "SĐT Người Nhận *" at bounding box center [101, 96] width 96 height 11
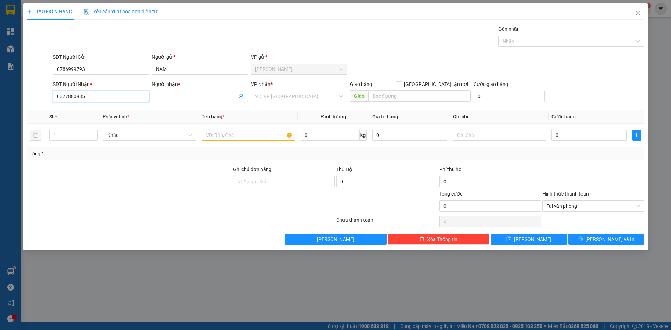
type input "0377880985"
click at [163, 100] on input "Người nhận *" at bounding box center [196, 97] width 81 height 8
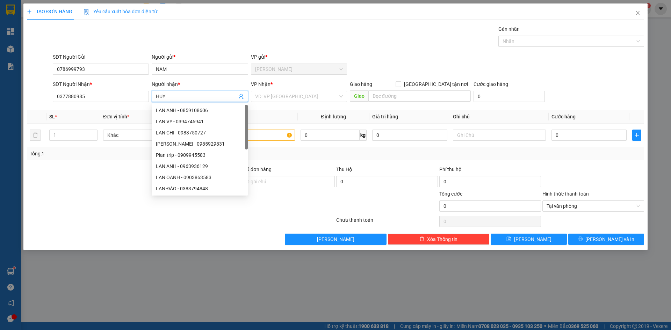
paste input "Ê"
paste input "ỀN"
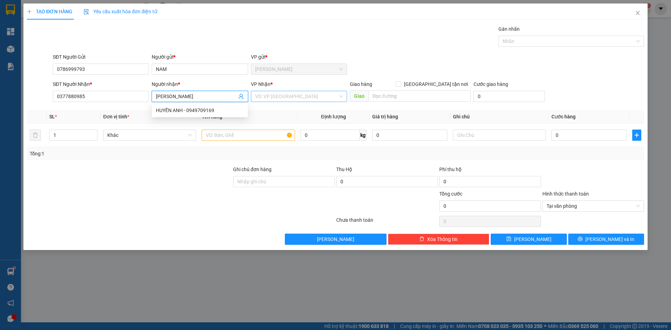
type input "[PERSON_NAME]"
click at [277, 99] on input "search" at bounding box center [296, 96] width 83 height 10
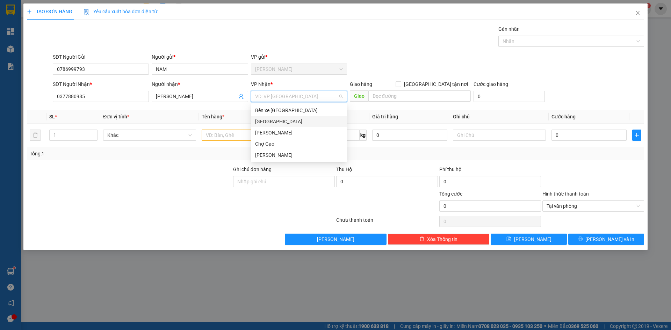
click at [260, 121] on div "[GEOGRAPHIC_DATA]" at bounding box center [299, 122] width 88 height 8
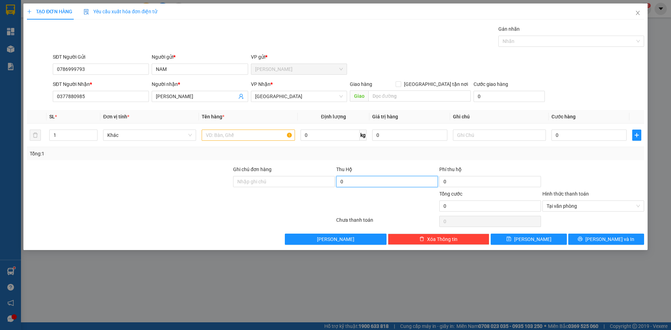
click at [376, 181] on input "0" at bounding box center [387, 181] width 102 height 11
type input "3.400.000"
click at [221, 140] on input "text" at bounding box center [248, 135] width 93 height 11
paste input "Ô"
paste input "Ỗ"
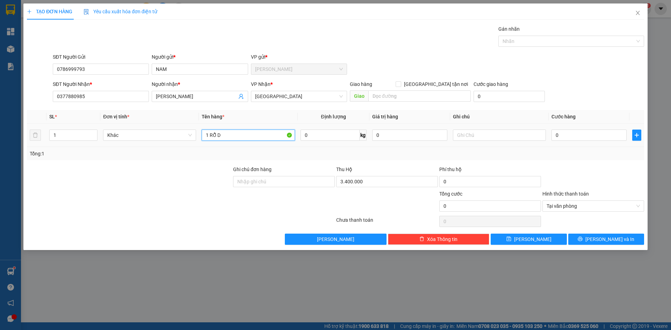
paste input "Đ"
type input "1 RỖ ĐEN"
click at [604, 133] on input "0" at bounding box center [589, 135] width 75 height 11
type input "1"
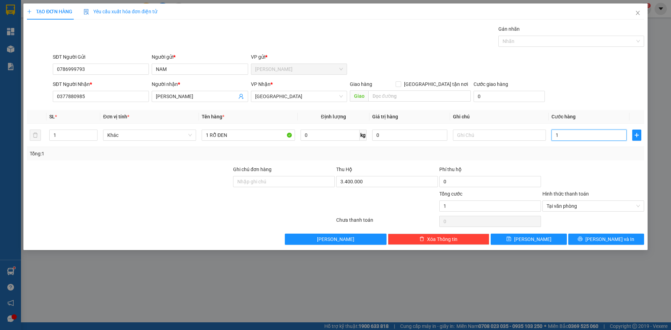
type input "10"
type input "100"
type input "1.000"
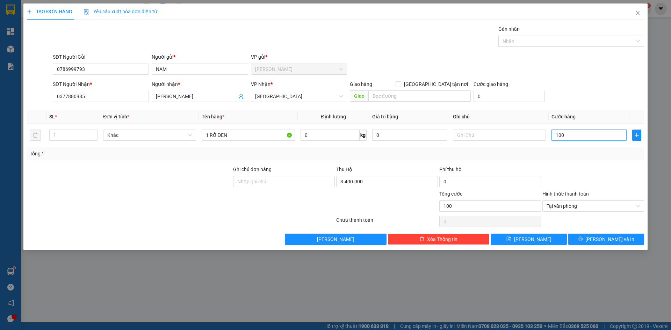
type input "1.000"
type input "100"
type input "100.000"
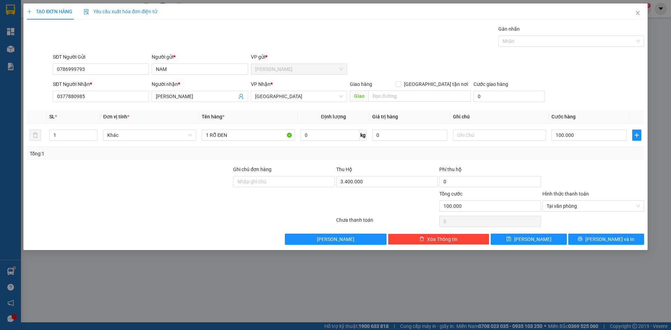
click at [573, 72] on div "SĐT Người Gửi 0786999793 Người gửi * NAM VP gửi * [PERSON_NAME]" at bounding box center [348, 65] width 594 height 24
type input "100.000"
drag, startPoint x: 630, startPoint y: 237, endPoint x: 625, endPoint y: 237, distance: 5.2
click at [627, 237] on button "[PERSON_NAME] và In" at bounding box center [607, 239] width 76 height 11
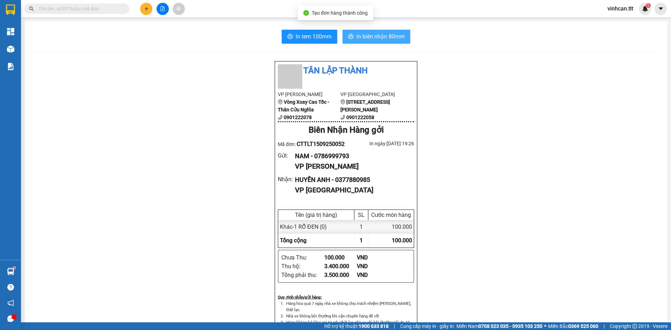
click at [372, 38] on span "In biên nhận 80mm" at bounding box center [381, 36] width 48 height 9
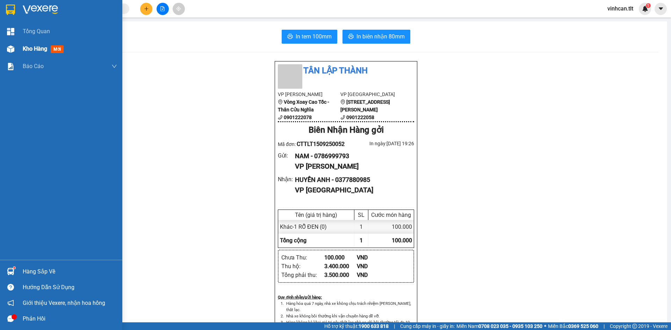
click at [0, 49] on div "Kho hàng mới" at bounding box center [61, 48] width 122 height 17
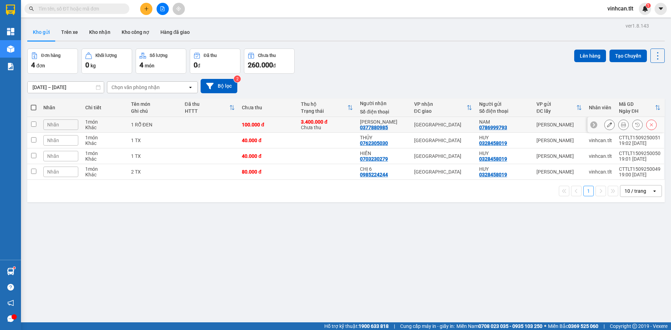
click at [607, 126] on icon at bounding box center [609, 124] width 5 height 5
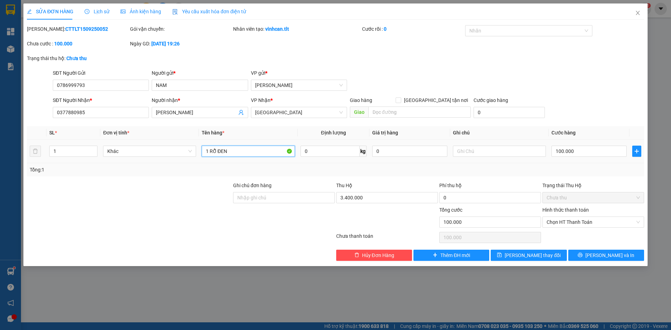
click at [255, 149] on input "1 RỖ ĐEN" at bounding box center [248, 151] width 93 height 11
paste input "Ó"
type input "1 RỖ ĐEN CHÓ"
click at [610, 252] on span "[PERSON_NAME] và In" at bounding box center [610, 256] width 49 height 8
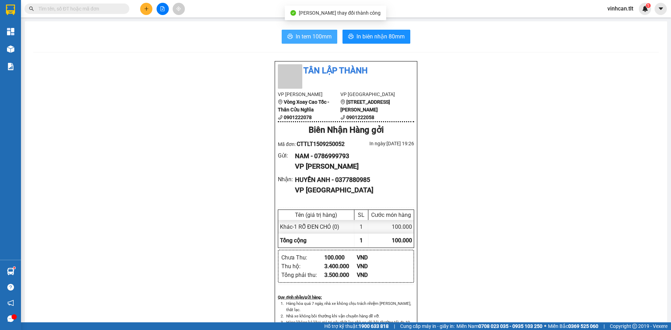
click at [304, 35] on span "In tem 100mm" at bounding box center [314, 36] width 36 height 9
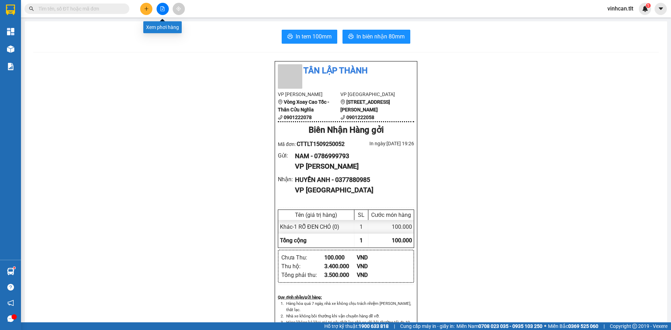
click at [165, 8] on button at bounding box center [163, 9] width 12 height 12
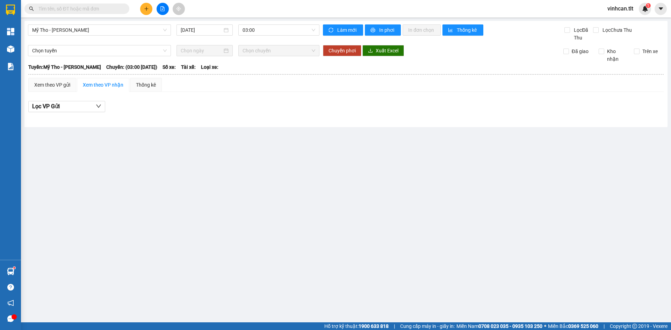
click at [273, 36] on div "Mỹ Tho - [PERSON_NAME] [DATE] 03:00" at bounding box center [174, 32] width 292 height 17
click at [274, 33] on span "03:00" at bounding box center [279, 30] width 73 height 10
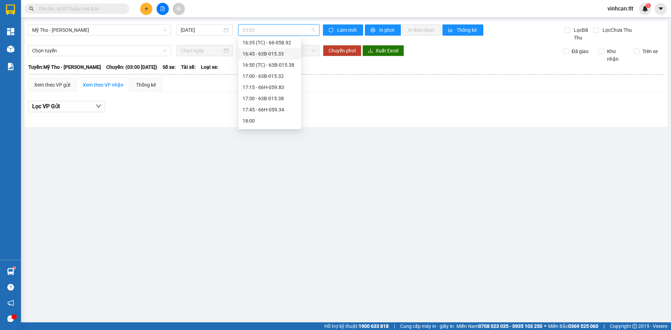
scroll to position [944, 0]
click at [294, 85] on div "18:40 (TC) - 63B-018.30" at bounding box center [269, 84] width 63 height 11
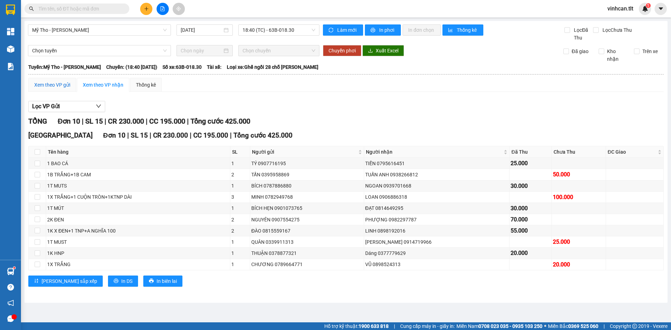
click at [44, 85] on div "Xem theo VP gửi" at bounding box center [52, 85] width 36 height 8
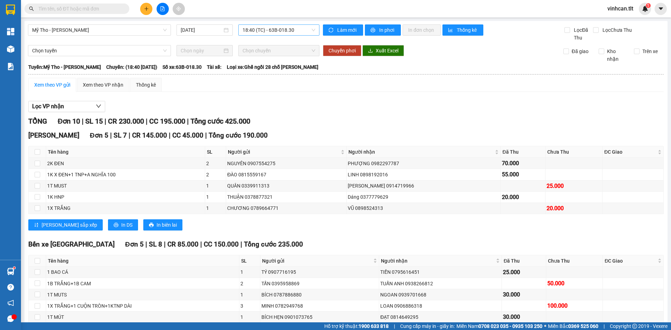
click at [290, 35] on div "18:40 (TC) - 63B-018.30" at bounding box center [278, 29] width 81 height 11
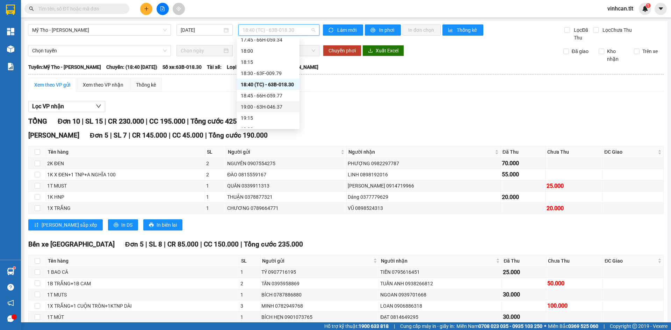
click at [278, 108] on div "19:00 - 63H-046.37" at bounding box center [268, 107] width 55 height 8
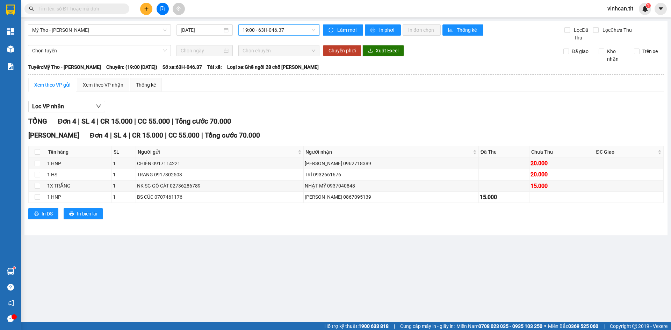
click at [59, 88] on div "Xem theo VP gửi" at bounding box center [52, 85] width 48 height 14
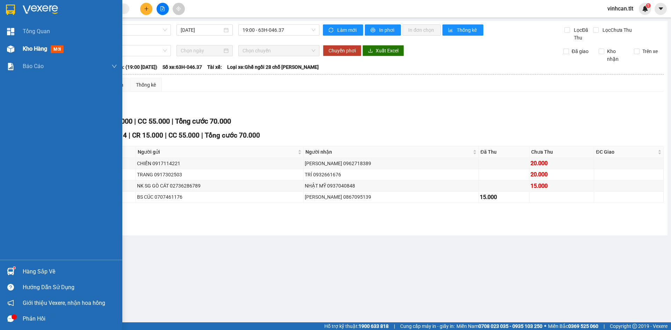
click at [1, 40] on div "Kho hàng mới" at bounding box center [61, 48] width 122 height 17
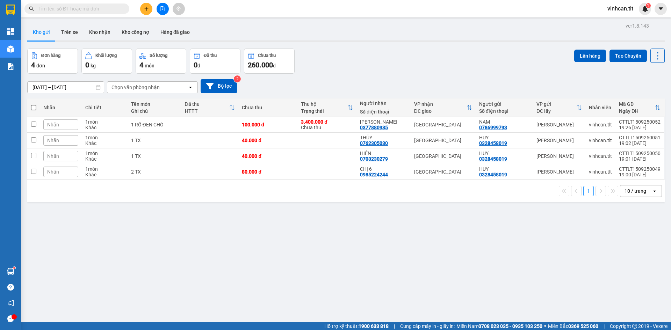
click at [34, 104] on label at bounding box center [34, 107] width 6 height 7
click at [34, 104] on input "checkbox" at bounding box center [34, 104] width 0 height 0
checkbox input "true"
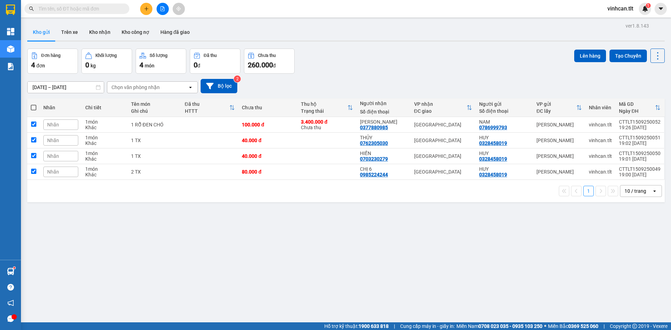
checkbox input "true"
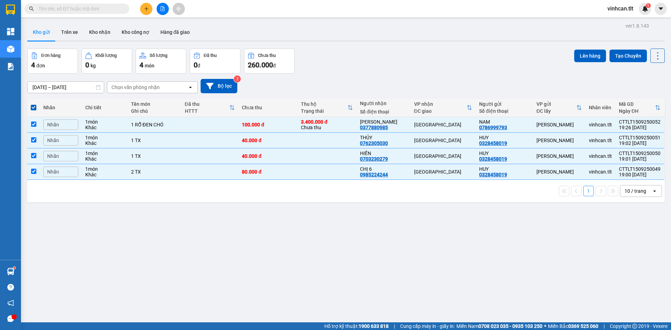
click at [573, 43] on div "ver 1.8.143 Kho gửi Trên xe Kho nhận Kho công nợ Hàng đã giao Đơn hàng 4 đơn Kh…" at bounding box center [345, 186] width 643 height 330
click at [587, 48] on div "ver 1.8.143 Kho gửi Trên xe Kho nhận Kho công nợ Hàng đã giao Đơn hàng 4 đơn Kh…" at bounding box center [345, 186] width 643 height 330
click at [587, 51] on button "Lên hàng" at bounding box center [591, 56] width 32 height 13
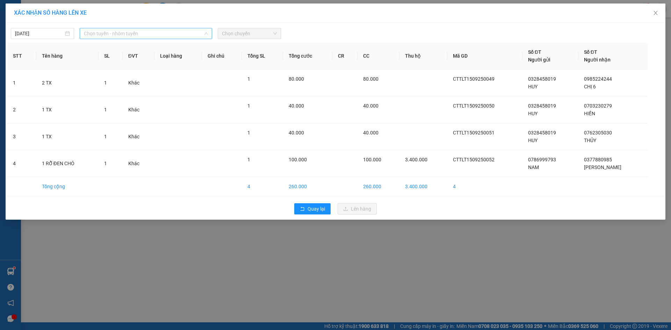
click at [146, 31] on span "Chọn tuyến - nhóm tuyến" at bounding box center [146, 33] width 124 height 10
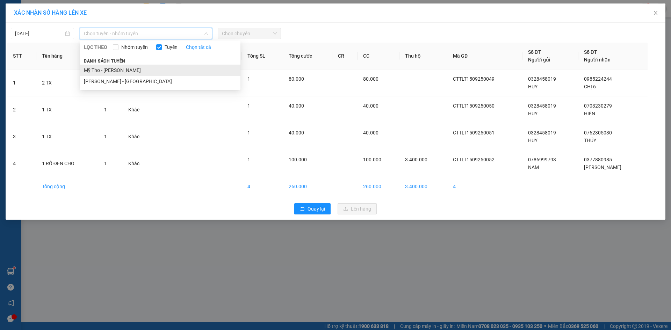
click at [141, 70] on li "Mỹ Tho - [PERSON_NAME]" at bounding box center [160, 70] width 161 height 11
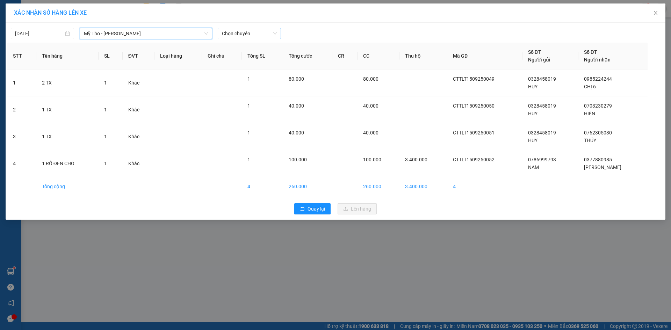
click at [271, 35] on span "Chọn chuyến" at bounding box center [249, 33] width 55 height 10
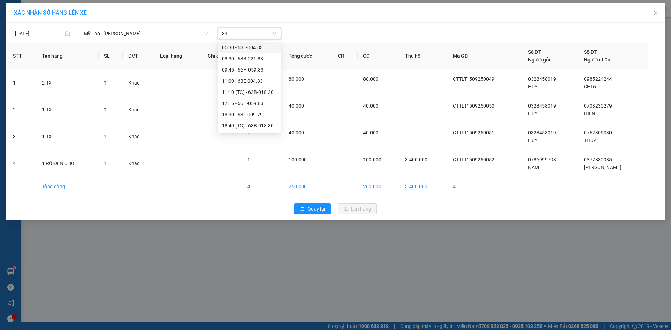
type input "830"
click at [257, 86] on div "18:40 (TC) - 63B-018.30" at bounding box center [249, 81] width 63 height 11
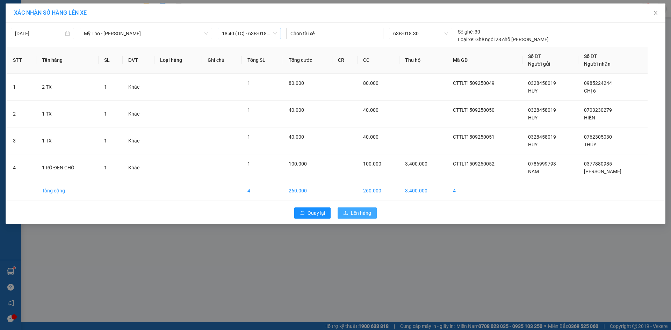
click at [362, 216] on span "Lên hàng" at bounding box center [361, 213] width 20 height 8
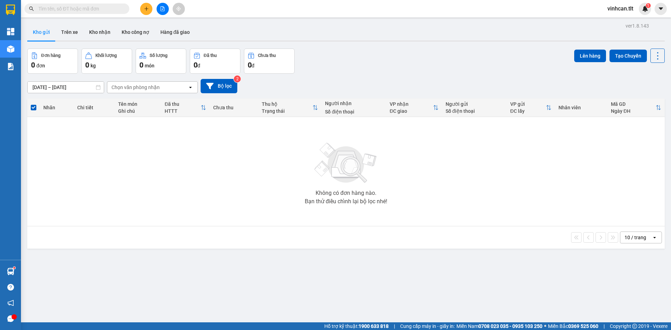
click at [161, 10] on icon "file-add" at bounding box center [162, 8] width 5 height 5
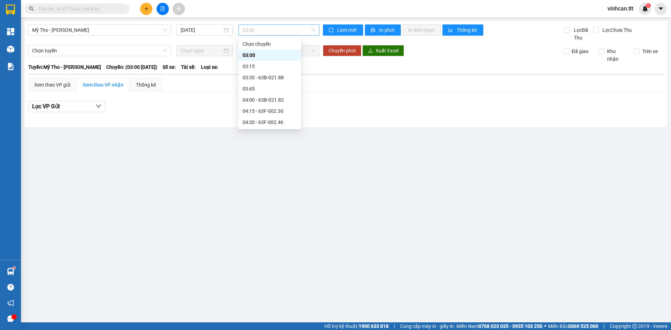
click at [271, 32] on span "03:00" at bounding box center [279, 30] width 73 height 10
type input "830"
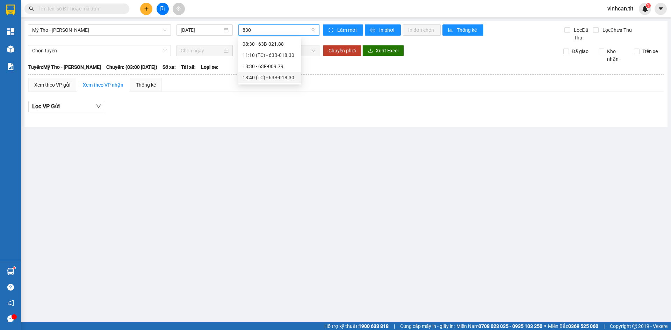
click at [284, 72] on div "18:40 (TC) - 63B-018.30" at bounding box center [269, 77] width 63 height 11
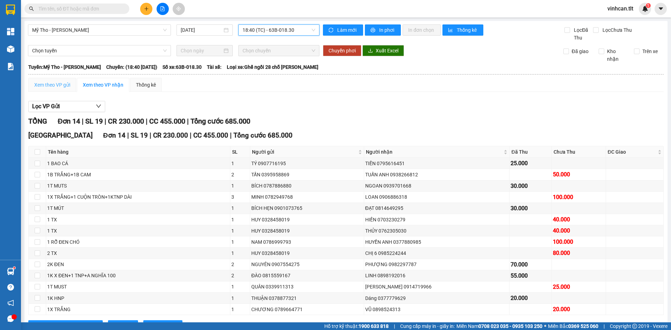
click at [62, 90] on div "Xem theo VP gửi" at bounding box center [52, 85] width 48 height 14
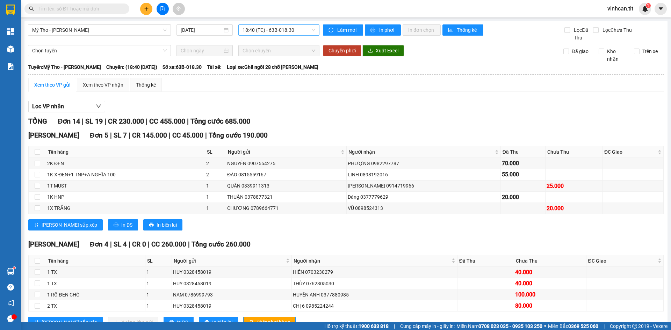
scroll to position [134, 0]
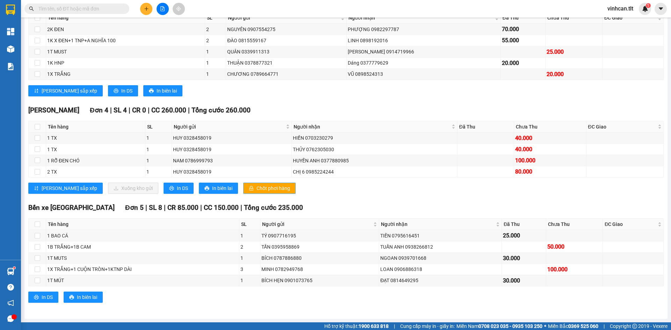
click at [257, 188] on span "Chốt phơi hàng" at bounding box center [274, 189] width 34 height 8
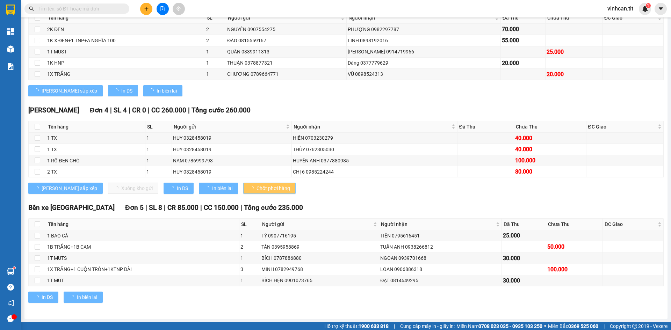
click at [257, 188] on span "Chốt phơi hàng" at bounding box center [274, 189] width 34 height 8
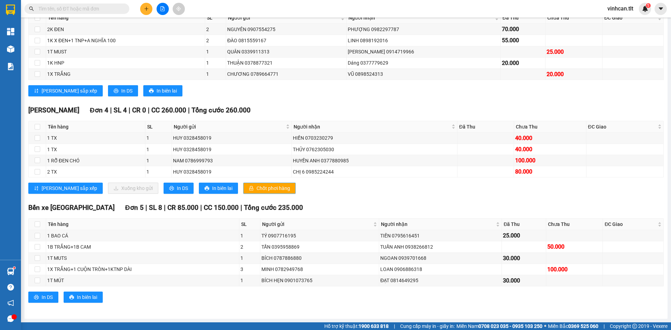
click at [257, 188] on span "Chốt phơi hàng" at bounding box center [274, 189] width 34 height 8
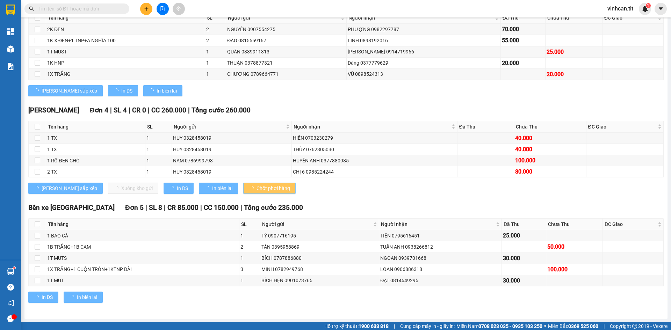
click at [257, 188] on span "Chốt phơi hàng" at bounding box center [274, 189] width 34 height 8
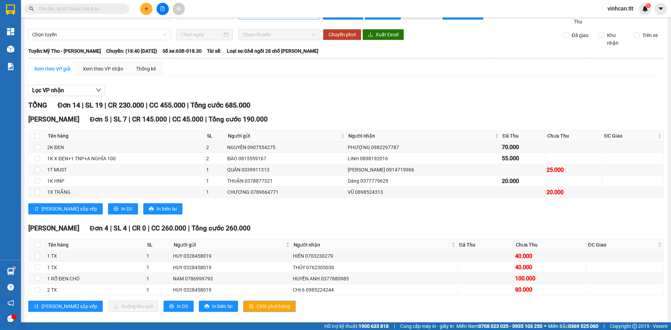
scroll to position [0, 0]
